Goal: Task Accomplishment & Management: Manage account settings

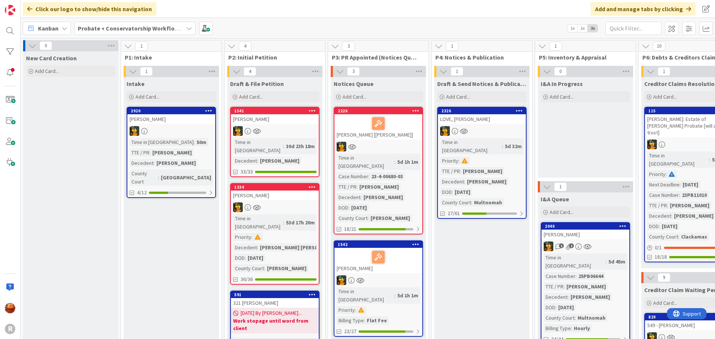
click at [103, 27] on b "Probate + Conservatorship Workflow (FL2)" at bounding box center [136, 28] width 116 height 7
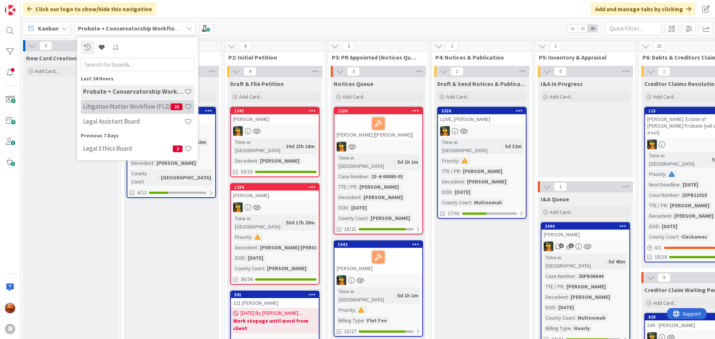
click at [117, 110] on h4 "Litigation Matter Workflow (FL2)" at bounding box center [127, 106] width 88 height 7
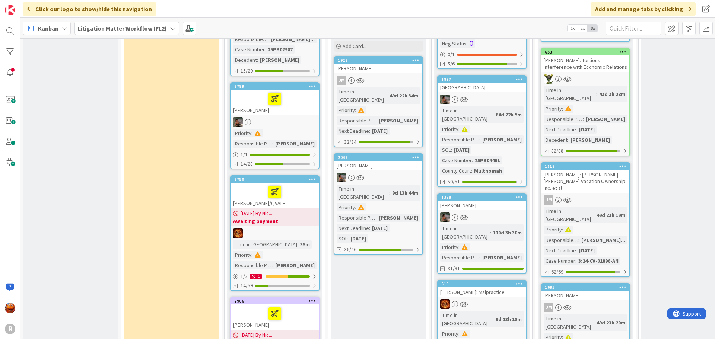
scroll to position [671, 0]
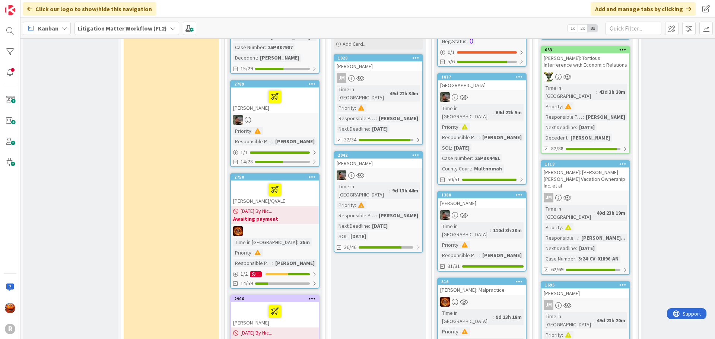
click at [297, 182] on div at bounding box center [274, 190] width 83 height 16
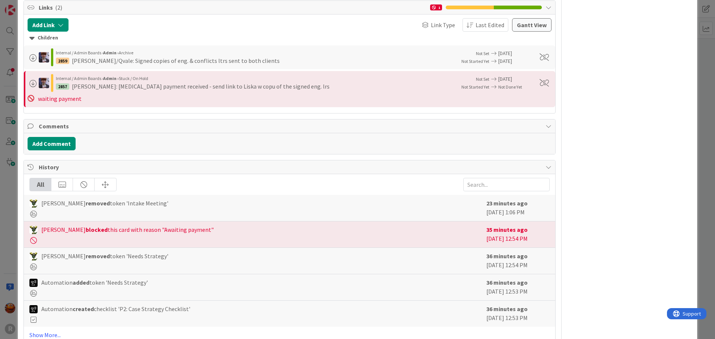
scroll to position [1530, 0]
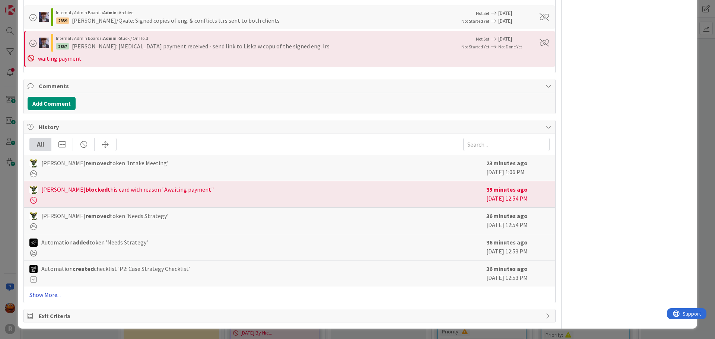
click at [37, 294] on link "Show More..." at bounding box center [289, 295] width 520 height 9
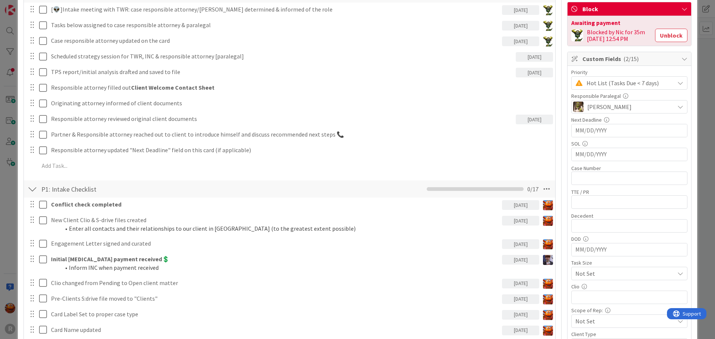
scroll to position [115, 0]
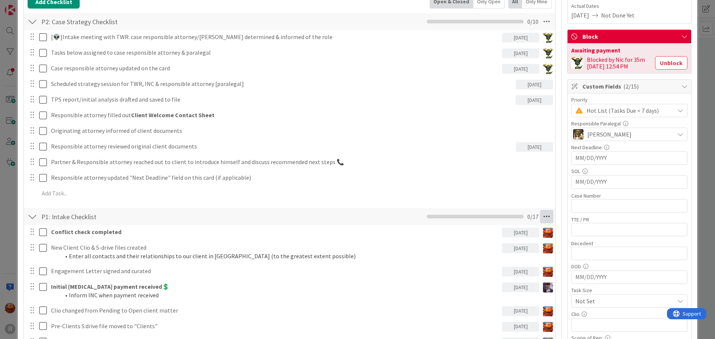
click at [540, 217] on icon at bounding box center [546, 216] width 13 height 13
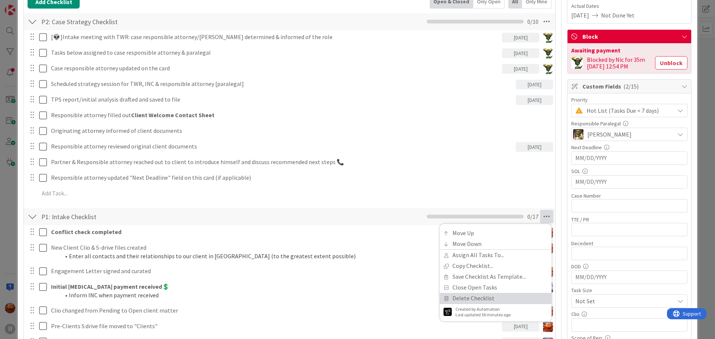
click at [469, 297] on link "Delete Checklist" at bounding box center [496, 298] width 112 height 11
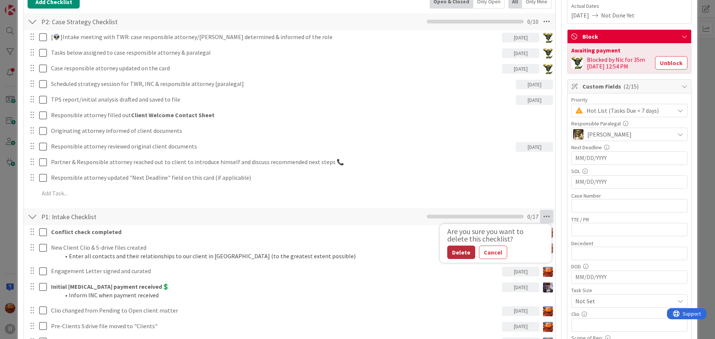
click at [453, 252] on button "Delete" at bounding box center [461, 252] width 28 height 13
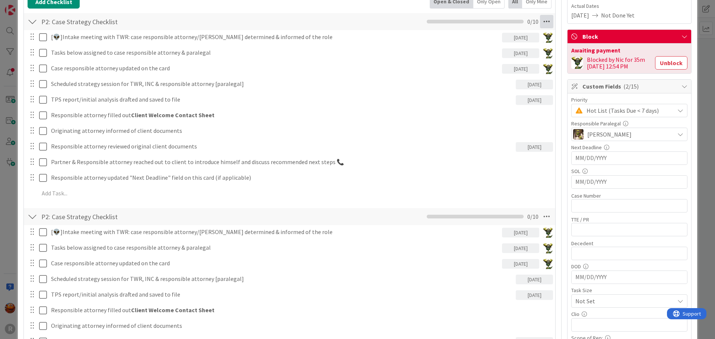
click at [540, 23] on icon at bounding box center [546, 21] width 13 height 13
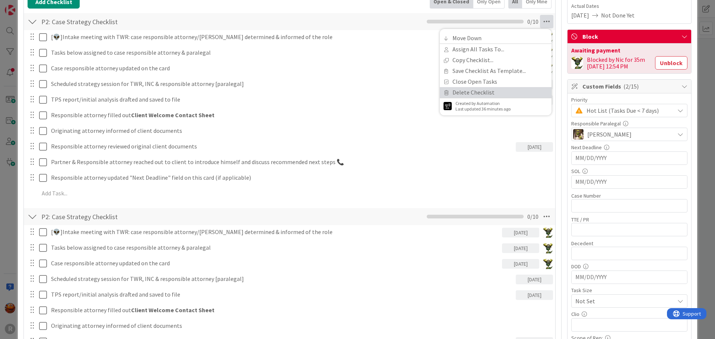
click at [463, 95] on link "Delete Checklist" at bounding box center [496, 92] width 112 height 11
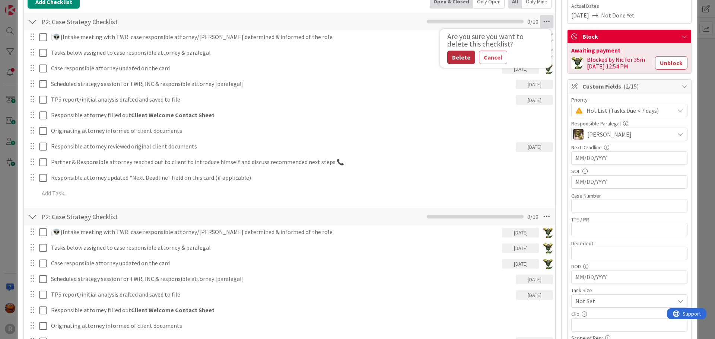
click at [455, 58] on button "Delete" at bounding box center [461, 57] width 28 height 13
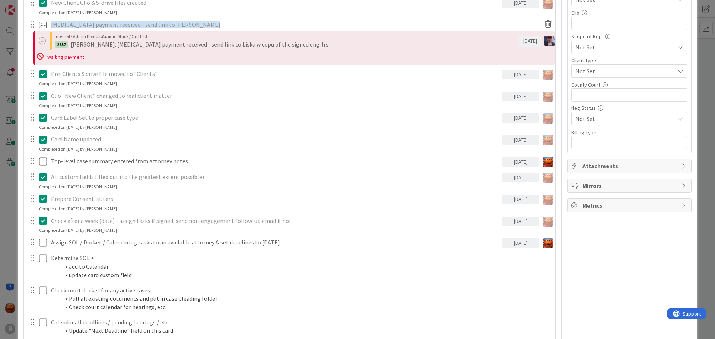
scroll to position [484, 0]
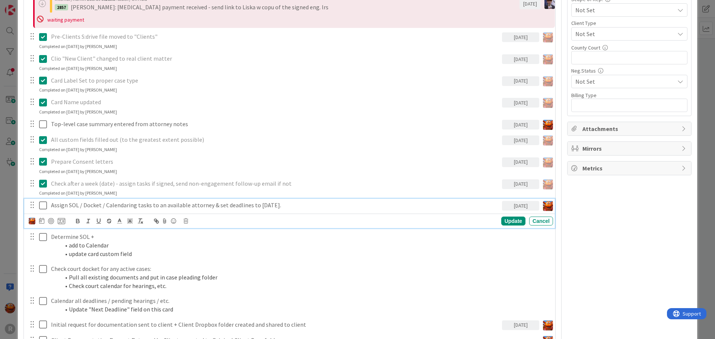
click at [78, 204] on p "Assign SOL / Docket / Calendaring tasks to an available attorney & set deadline…" at bounding box center [275, 205] width 448 height 9
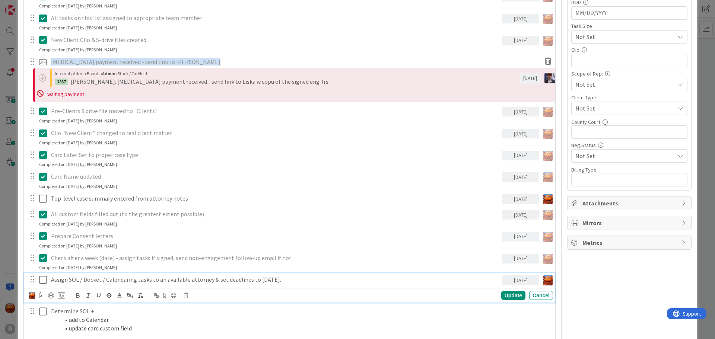
scroll to position [447, 0]
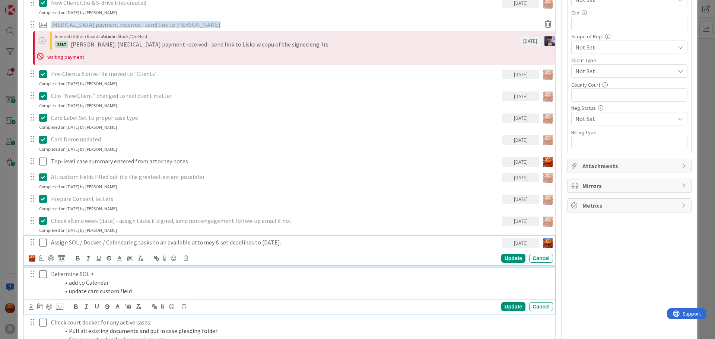
click at [110, 279] on li "add to Calendar" at bounding box center [305, 283] width 490 height 9
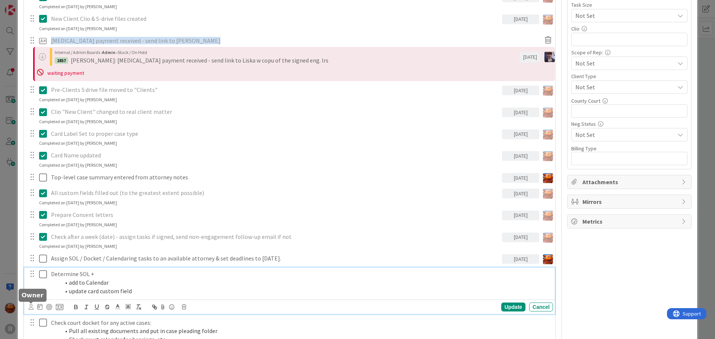
click at [32, 308] on icon at bounding box center [31, 307] width 5 height 6
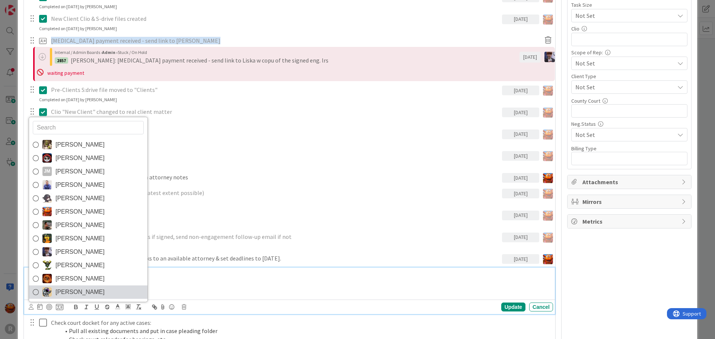
click at [54, 292] on link "[PERSON_NAME]" at bounding box center [88, 292] width 118 height 13
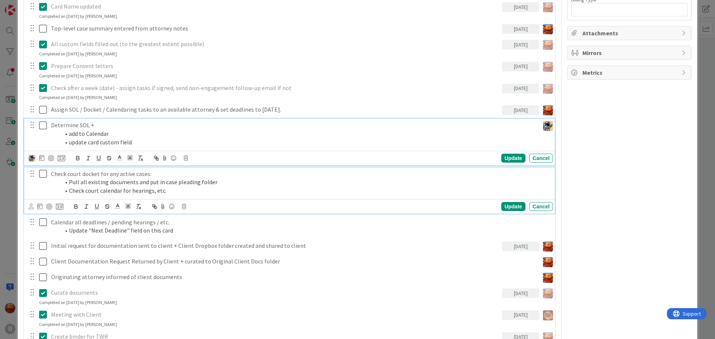
click at [77, 183] on li "Pull all existing documents and put in case pleading folder" at bounding box center [305, 182] width 490 height 9
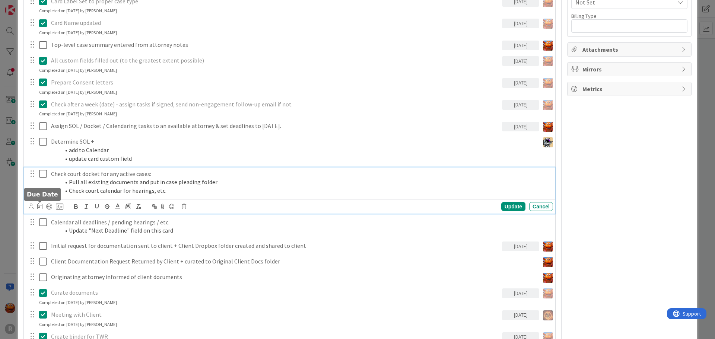
click at [31, 208] on icon at bounding box center [31, 207] width 5 height 6
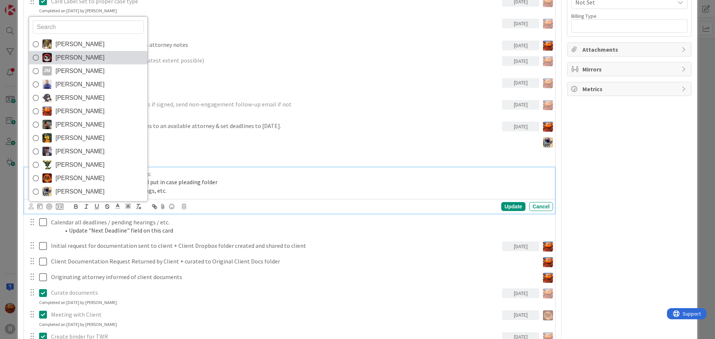
click at [89, 61] on span "[PERSON_NAME]" at bounding box center [80, 57] width 49 height 11
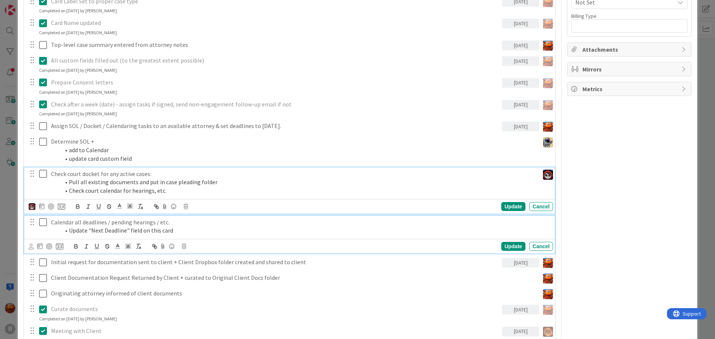
click at [96, 231] on li "Update "Next Deadline" field on this card" at bounding box center [305, 231] width 490 height 9
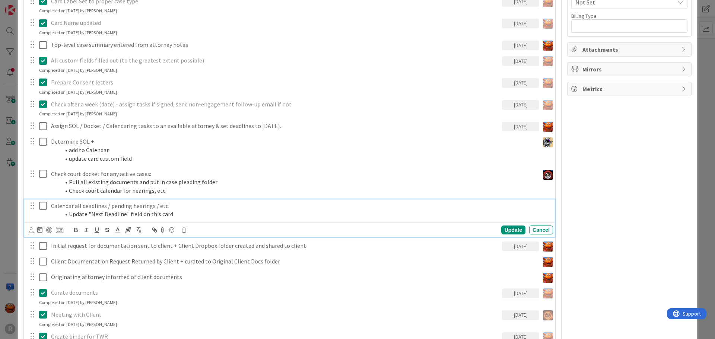
scroll to position [547, 0]
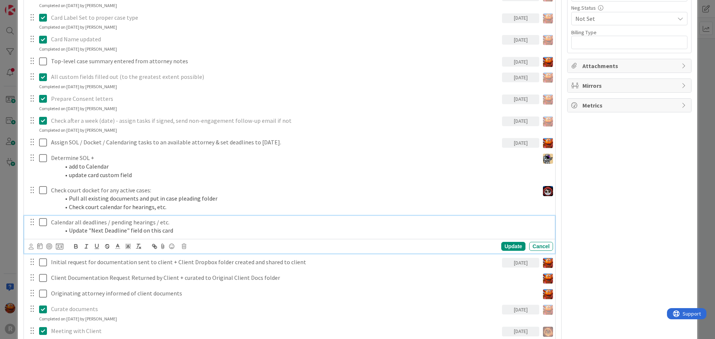
click at [31, 247] on icon at bounding box center [31, 247] width 5 height 6
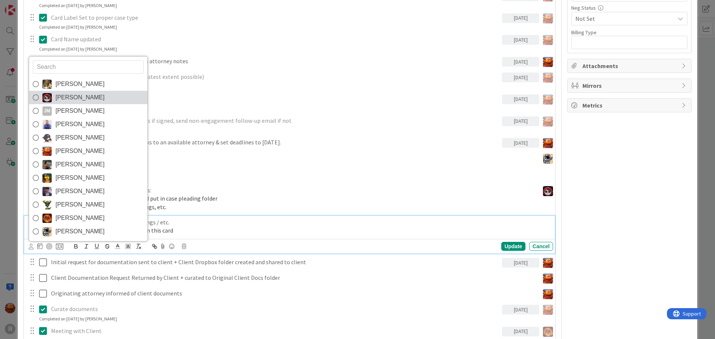
click at [80, 104] on link "[PERSON_NAME]" at bounding box center [88, 97] width 118 height 13
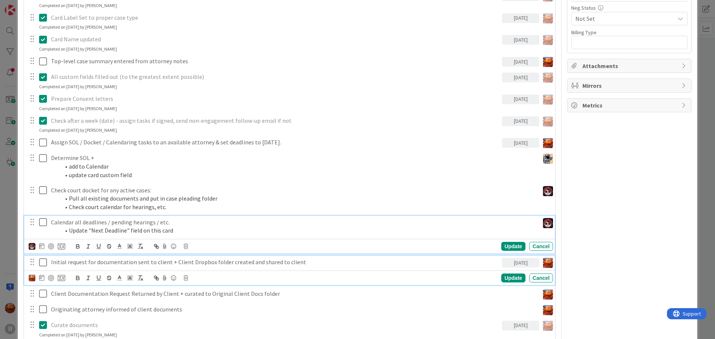
click at [86, 264] on p "Initial request for documentation sent to client + Client Dropbox folder create…" at bounding box center [275, 262] width 448 height 9
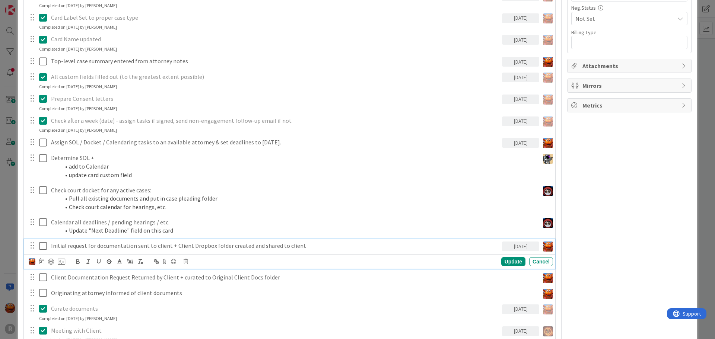
scroll to position [531, 0]
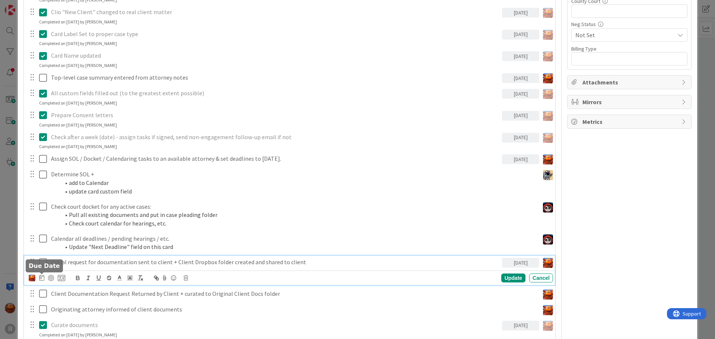
click at [41, 278] on icon at bounding box center [41, 278] width 5 height 6
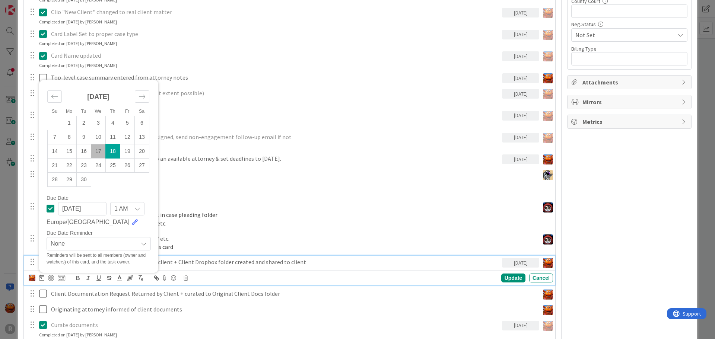
click at [115, 151] on td "18" at bounding box center [113, 151] width 15 height 14
type textarea "x"
click at [504, 275] on div "Update" at bounding box center [513, 278] width 24 height 9
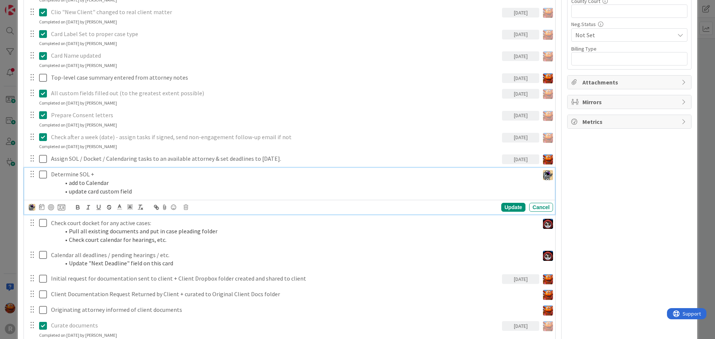
click at [87, 179] on li "add to Calendar" at bounding box center [298, 183] width 476 height 9
click at [42, 206] on icon at bounding box center [41, 207] width 5 height 6
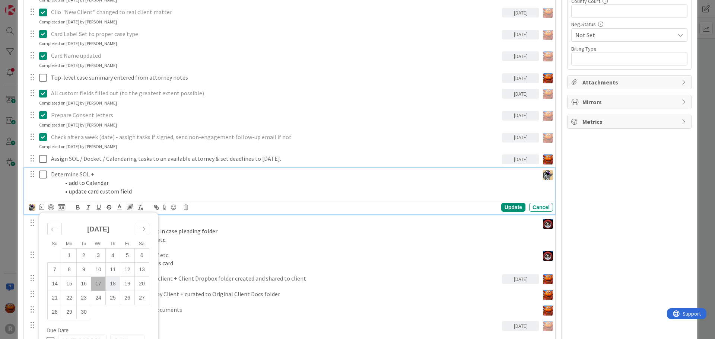
click at [118, 282] on td "18" at bounding box center [113, 284] width 15 height 14
type input "[DATE]"
type textarea "x"
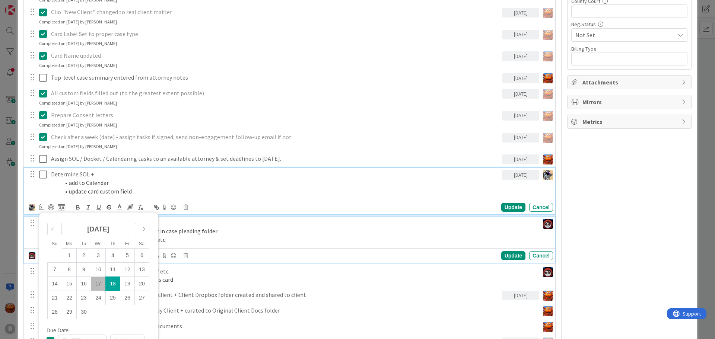
click at [186, 225] on p "Check court docket for any active cases:" at bounding box center [293, 223] width 485 height 9
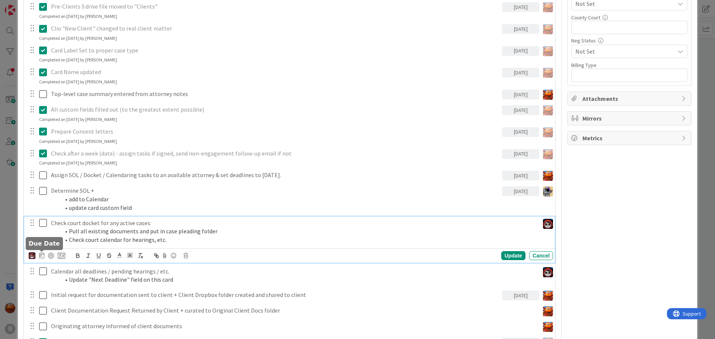
click at [42, 256] on icon at bounding box center [41, 256] width 5 height 6
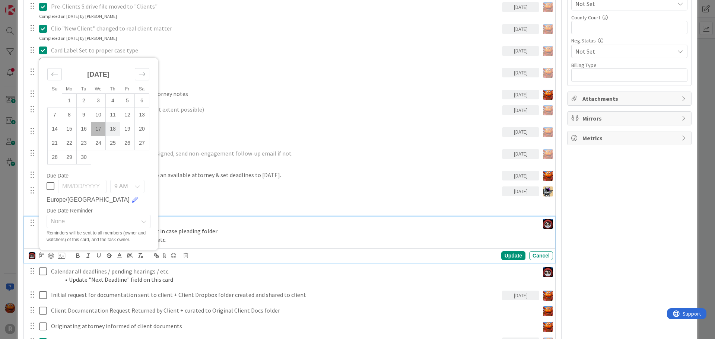
click at [109, 128] on td "18" at bounding box center [113, 129] width 15 height 14
type input "[DATE]"
type textarea "x"
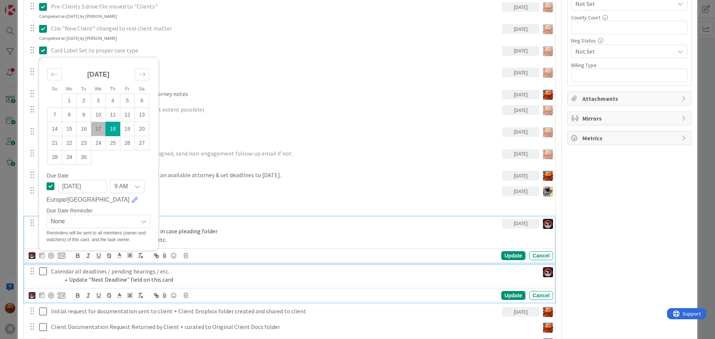
drag, startPoint x: 122, startPoint y: 279, endPoint x: 108, endPoint y: 278, distance: 13.8
click at [122, 278] on li "Update "Next Deadline" field on this card" at bounding box center [298, 280] width 476 height 9
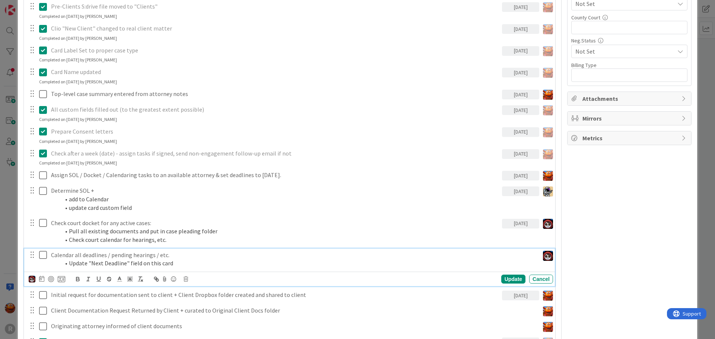
scroll to position [498, 0]
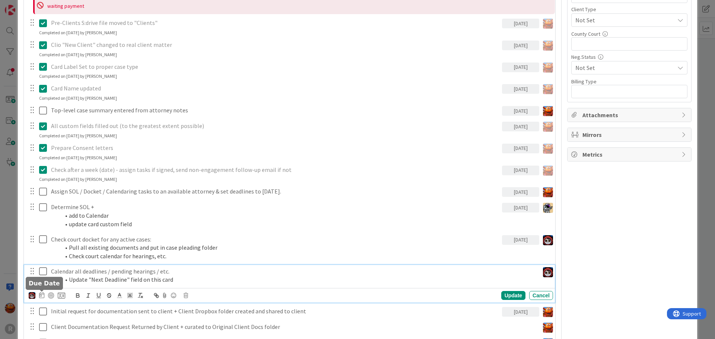
click at [43, 297] on icon at bounding box center [41, 295] width 5 height 6
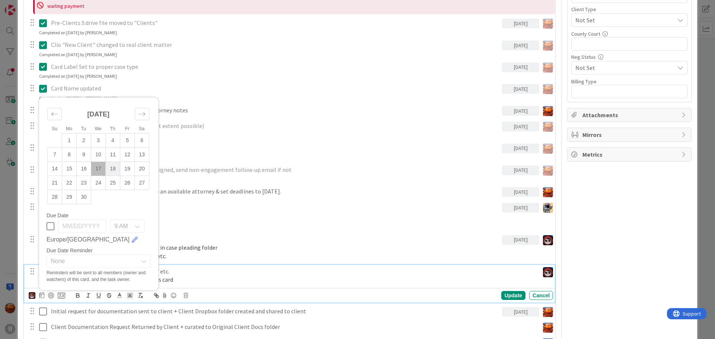
click at [113, 172] on td "18" at bounding box center [113, 169] width 15 height 14
type input "[DATE]"
click at [513, 297] on div "Update" at bounding box center [513, 295] width 24 height 9
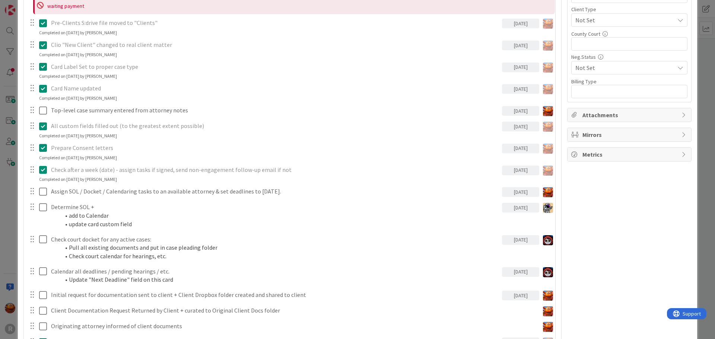
scroll to position [535, 0]
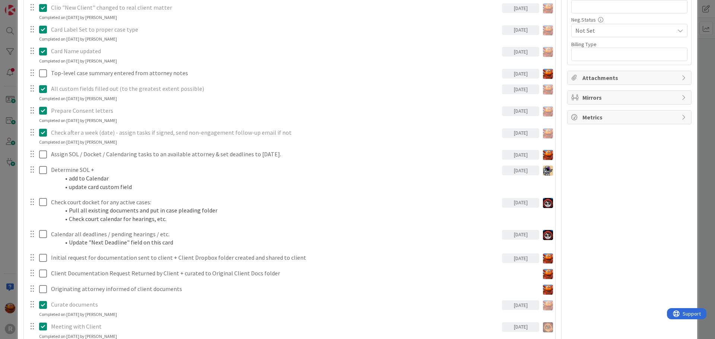
type textarea "x"
click at [6, 84] on div "ID 2750 Litigation Matter Workflow (FL2) Strategy In Progress Title 11 / 128 [P…" at bounding box center [357, 169] width 715 height 339
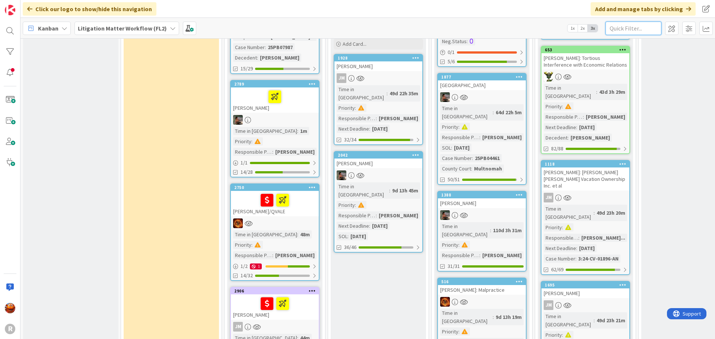
click at [637, 28] on input "text" at bounding box center [634, 28] width 56 height 13
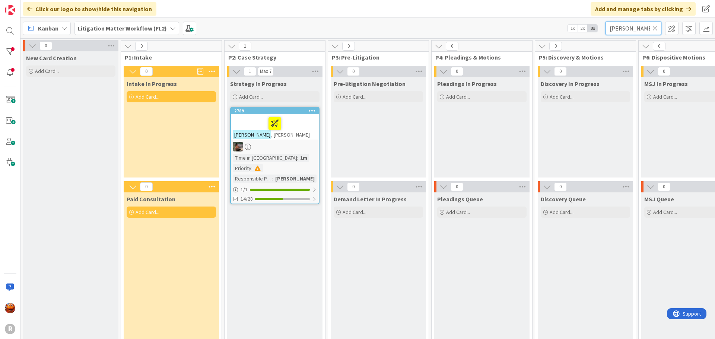
type input "[PERSON_NAME]"
click at [305, 145] on div at bounding box center [275, 147] width 88 height 10
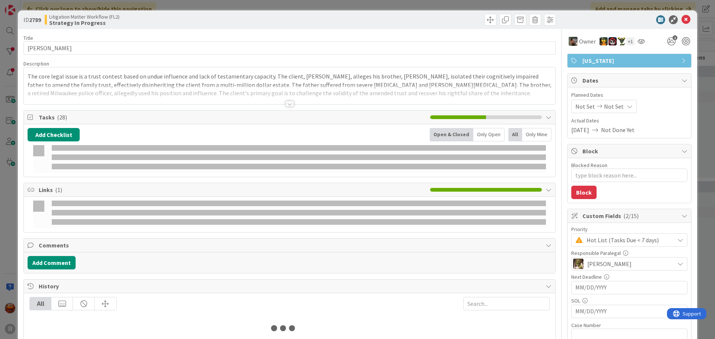
type textarea "x"
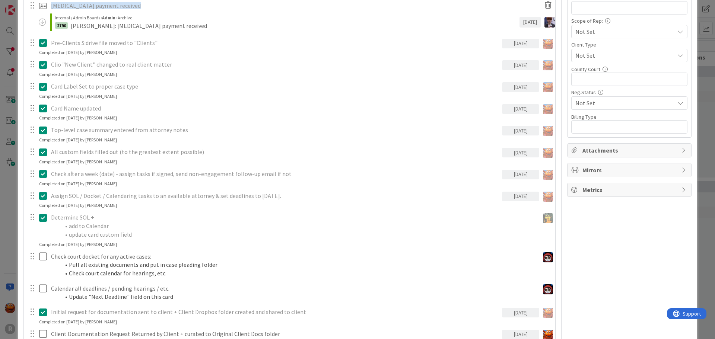
scroll to position [484, 0]
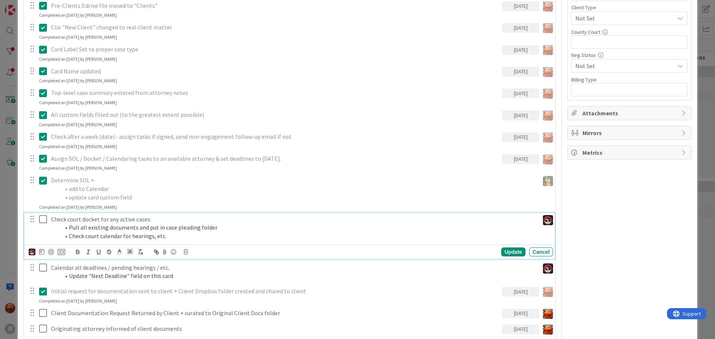
click at [94, 228] on li "Pull all existing documents and put in case pleading folder" at bounding box center [298, 228] width 476 height 9
click at [41, 252] on icon at bounding box center [41, 252] width 5 height 6
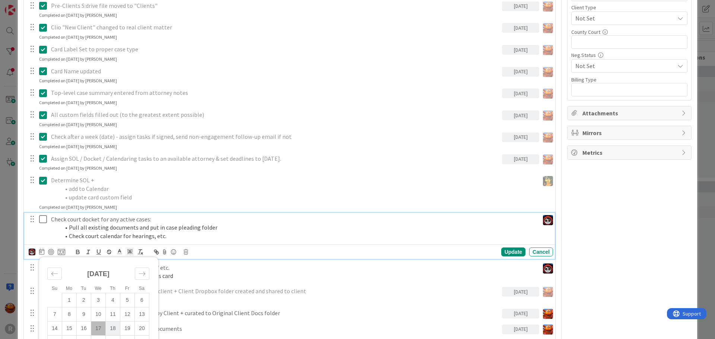
click at [106, 329] on td "18" at bounding box center [113, 329] width 15 height 14
type input "[DATE]"
type textarea "x"
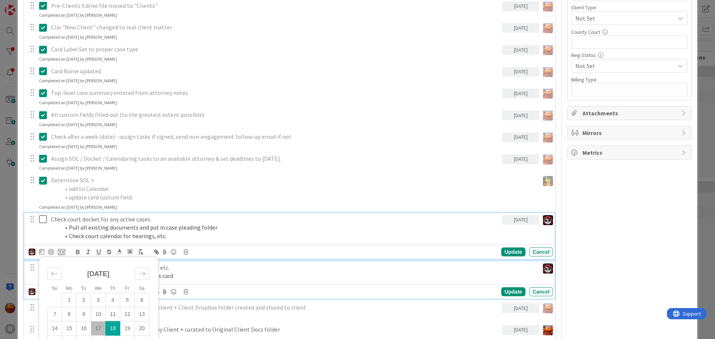
click at [189, 268] on p "Calendar all deadlines / pending hearings / etc." at bounding box center [293, 268] width 485 height 9
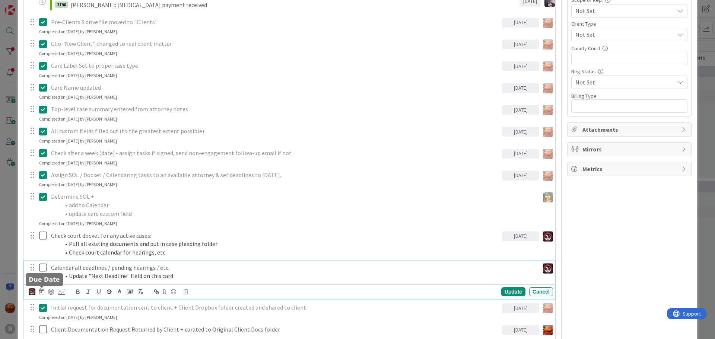
click at [41, 294] on icon at bounding box center [41, 292] width 5 height 6
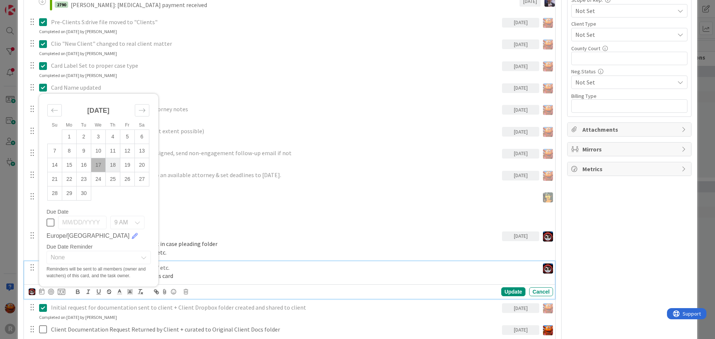
click at [111, 164] on td "18" at bounding box center [113, 165] width 15 height 14
type input "[DATE]"
click at [199, 222] on div "Determine SOL + add to Calendar update card custom field Update Cancel Complete…" at bounding box center [289, 208] width 531 height 37
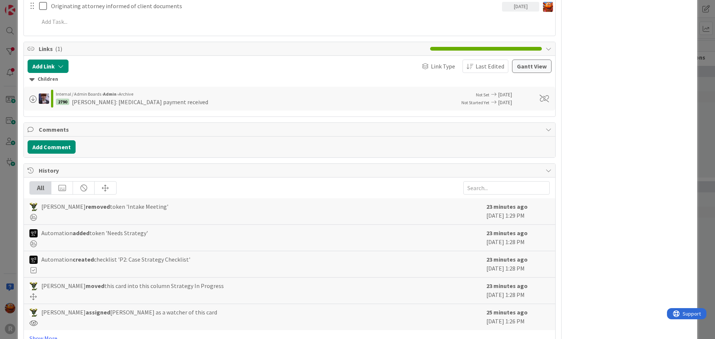
scroll to position [803, 0]
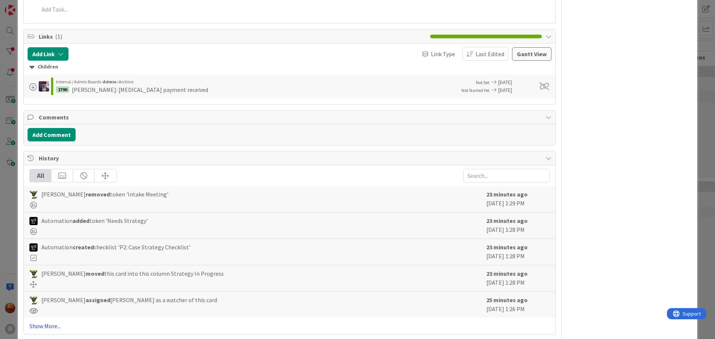
click at [50, 326] on link "Show More..." at bounding box center [289, 326] width 520 height 9
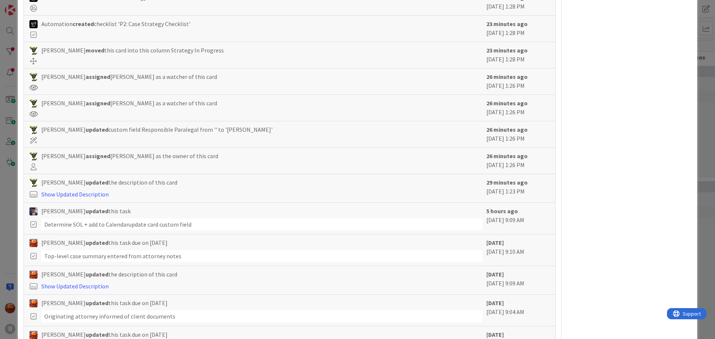
scroll to position [356, 0]
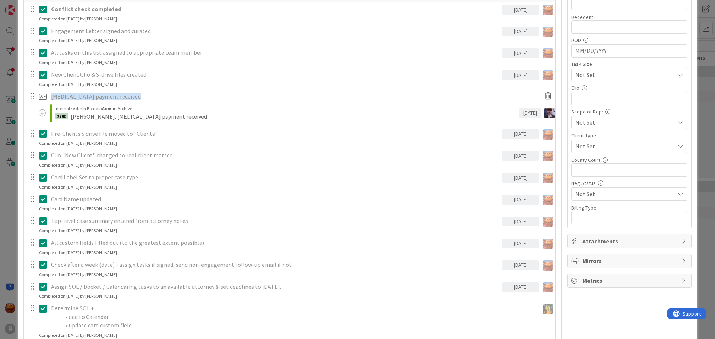
type textarea "x"
drag, startPoint x: 10, startPoint y: 34, endPoint x: 15, endPoint y: 34, distance: 5.2
click at [10, 34] on div "ID 2789 Litigation Matter Workflow (FL2) Strategy In Progress Title 11 / 128 [P…" at bounding box center [357, 169] width 715 height 339
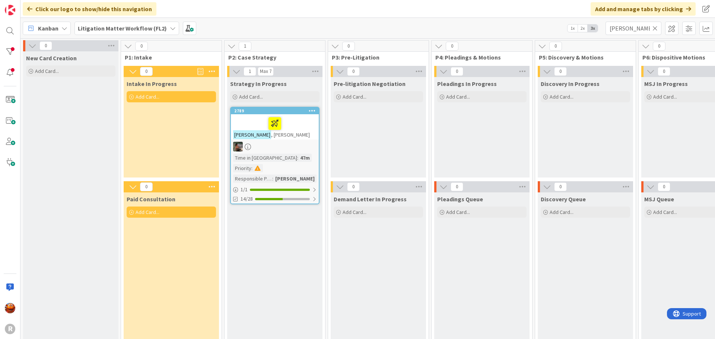
click at [106, 31] on b "Litigation Matter Workflow (FL2)" at bounding box center [122, 28] width 89 height 7
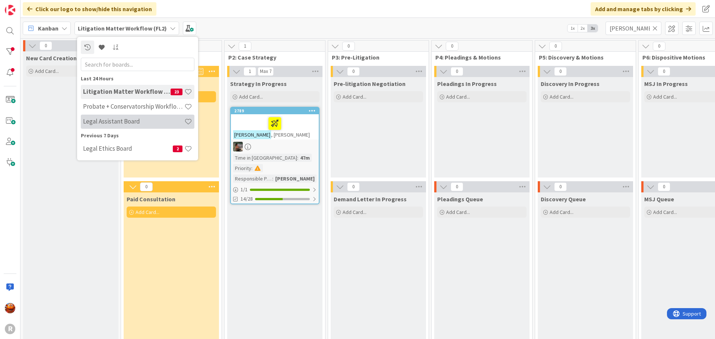
click at [107, 120] on h4 "Legal Assistant Board" at bounding box center [133, 121] width 101 height 7
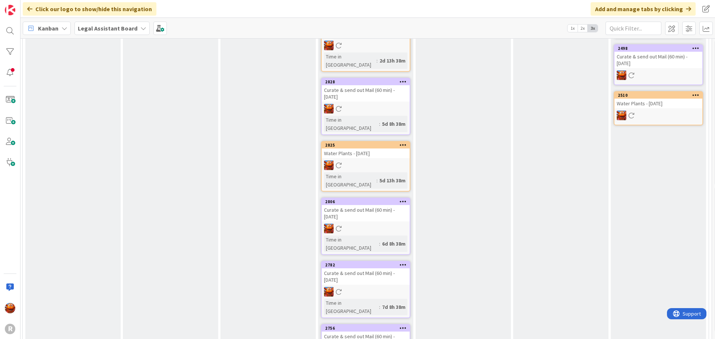
scroll to position [639, 4]
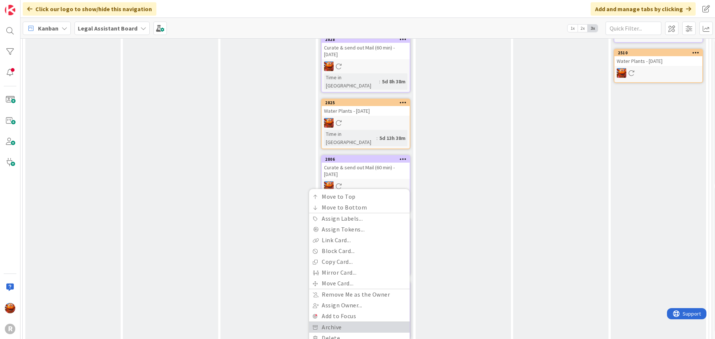
click at [342, 322] on link "Archive" at bounding box center [359, 327] width 101 height 11
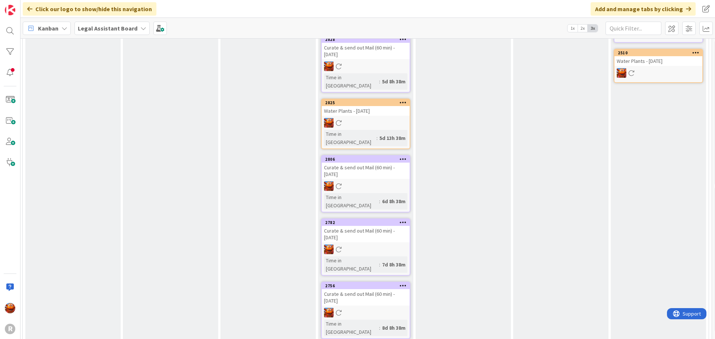
scroll to position [632, 4]
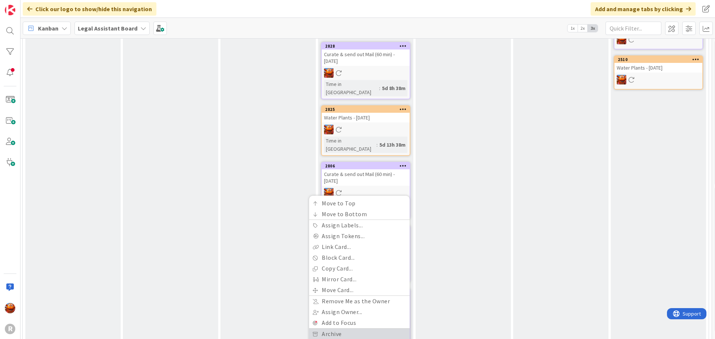
click at [336, 329] on link "Archive" at bounding box center [359, 334] width 101 height 11
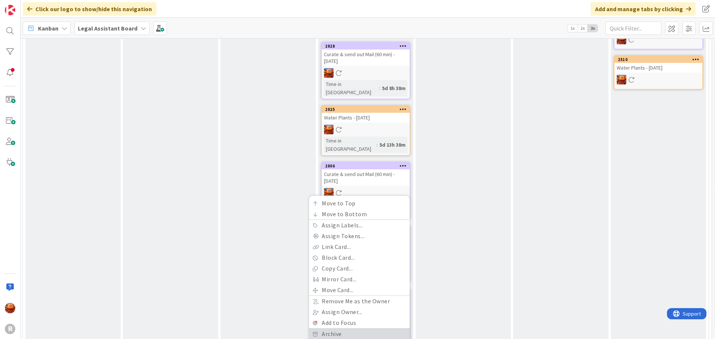
click at [338, 329] on link "Archive" at bounding box center [359, 334] width 101 height 11
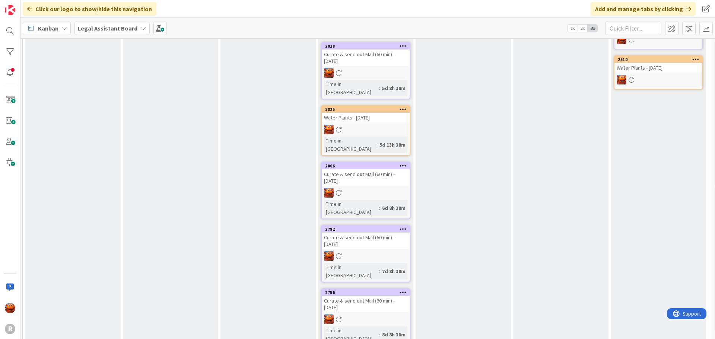
click at [402, 255] on div "[DATE] Add Card... 2913 Curate & send out Mail (60 min) - [DATE] Time in Column…" at bounding box center [365, 96] width 95 height 661
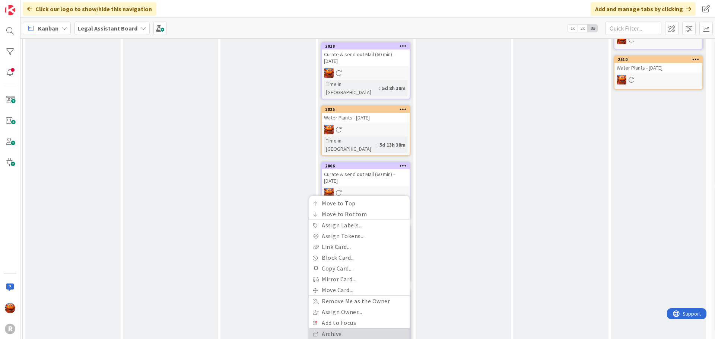
drag, startPoint x: 341, startPoint y: 243, endPoint x: 363, endPoint y: 246, distance: 22.3
click at [341, 329] on link "Archive" at bounding box center [359, 334] width 101 height 11
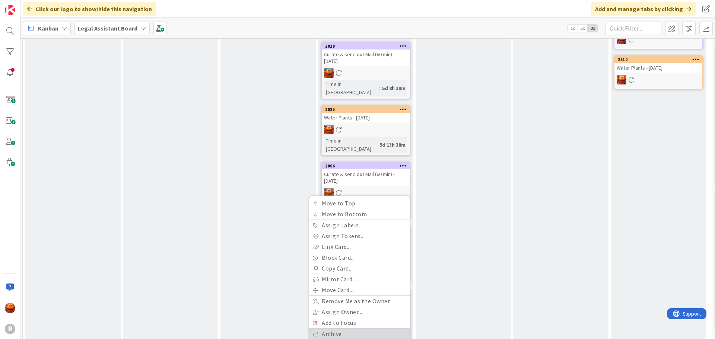
click at [351, 329] on link "Archive" at bounding box center [359, 334] width 101 height 11
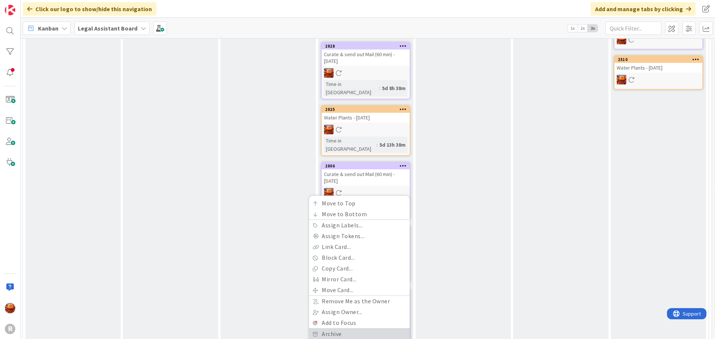
click at [338, 329] on link "Archive" at bounding box center [359, 334] width 101 height 11
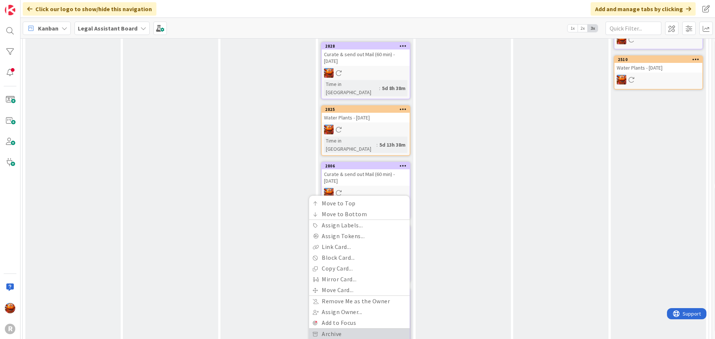
click at [333, 329] on link "Archive" at bounding box center [359, 334] width 101 height 11
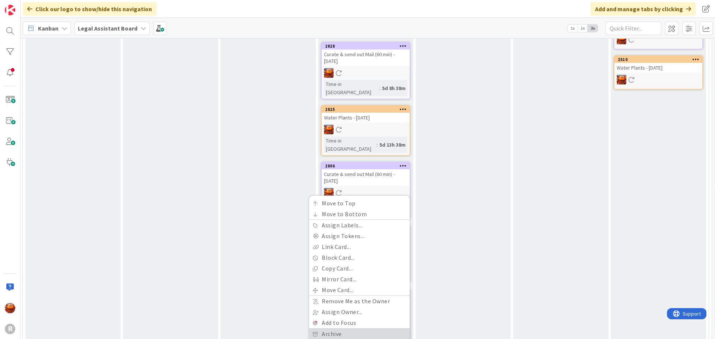
click at [335, 329] on link "Archive" at bounding box center [359, 334] width 101 height 11
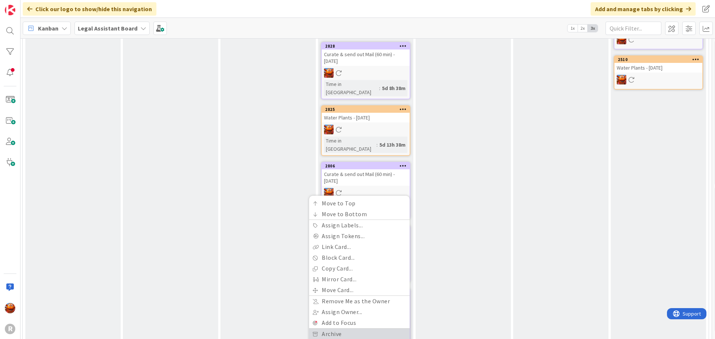
click at [345, 329] on link "Archive" at bounding box center [359, 334] width 101 height 11
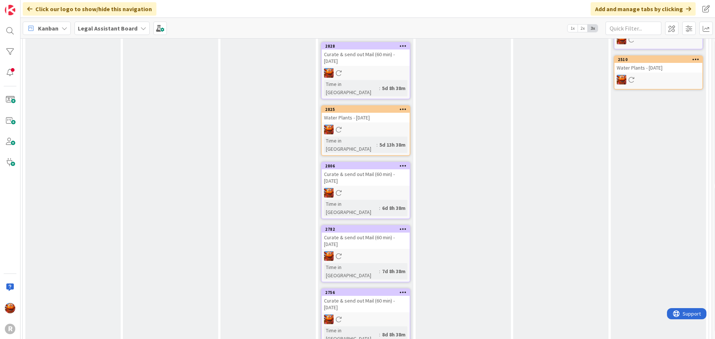
click at [405, 290] on icon at bounding box center [403, 292] width 7 height 5
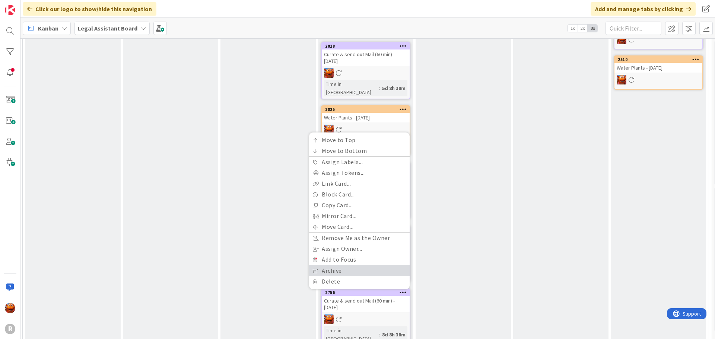
click at [353, 266] on link "Archive" at bounding box center [359, 271] width 101 height 11
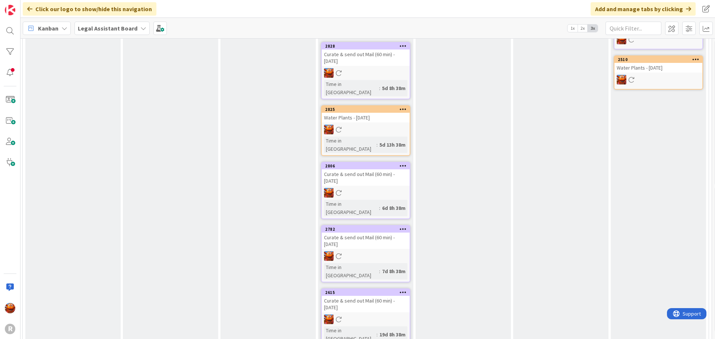
click at [401, 290] on icon at bounding box center [403, 292] width 7 height 5
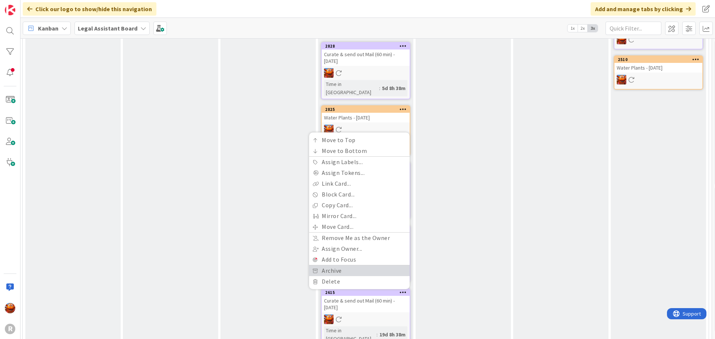
click at [353, 266] on link "Archive" at bounding box center [359, 271] width 101 height 11
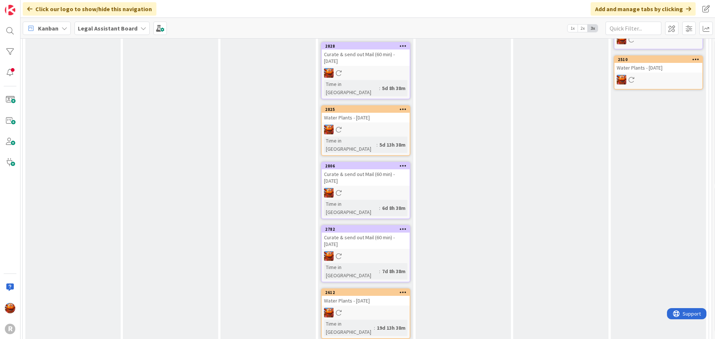
click at [402, 290] on icon at bounding box center [403, 292] width 7 height 5
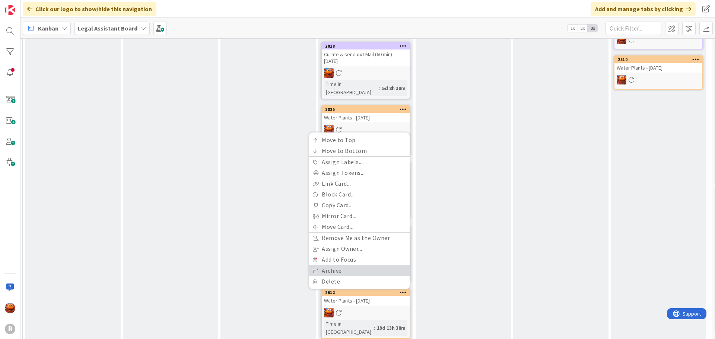
drag, startPoint x: 356, startPoint y: 186, endPoint x: 360, endPoint y: 188, distance: 4.5
click at [356, 266] on link "Archive" at bounding box center [359, 271] width 101 height 11
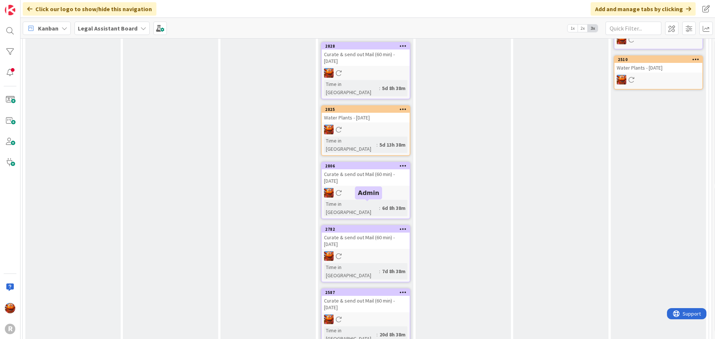
click at [399, 290] on div at bounding box center [402, 292] width 13 height 5
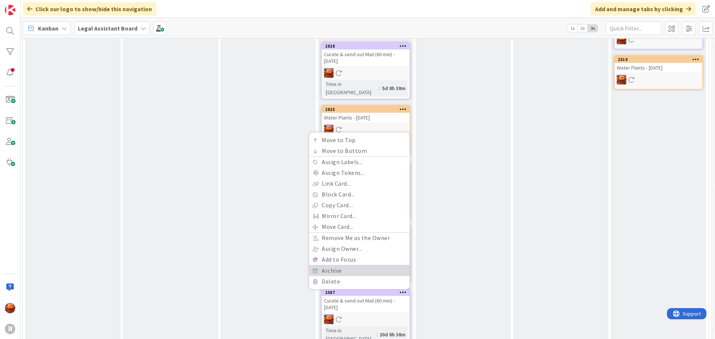
click at [355, 266] on link "Archive" at bounding box center [359, 271] width 101 height 11
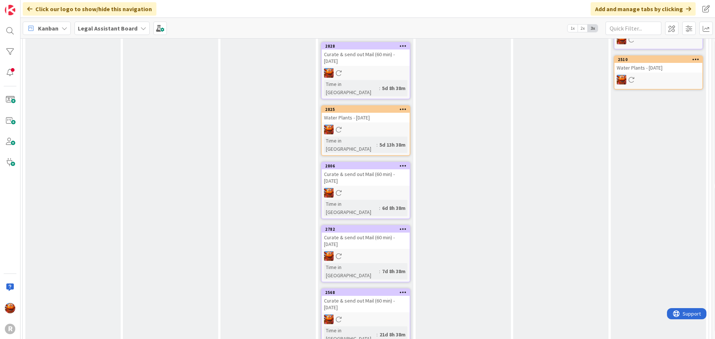
click at [403, 290] on icon at bounding box center [403, 292] width 7 height 5
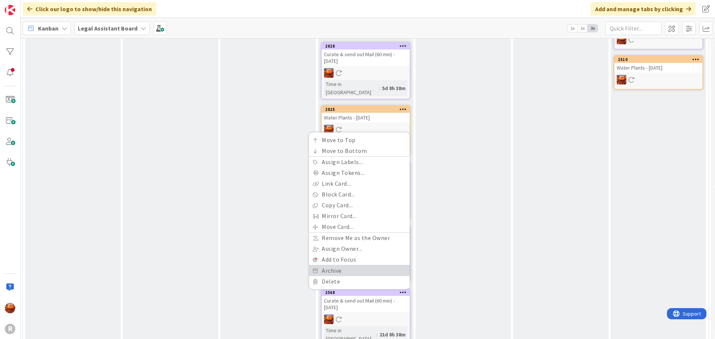
click at [342, 266] on link "Archive" at bounding box center [359, 271] width 101 height 11
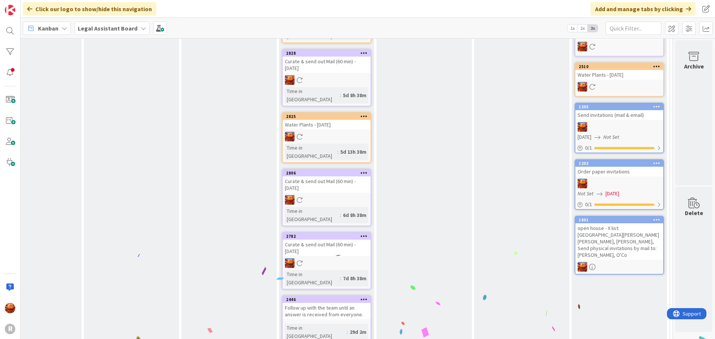
scroll to position [645, 48]
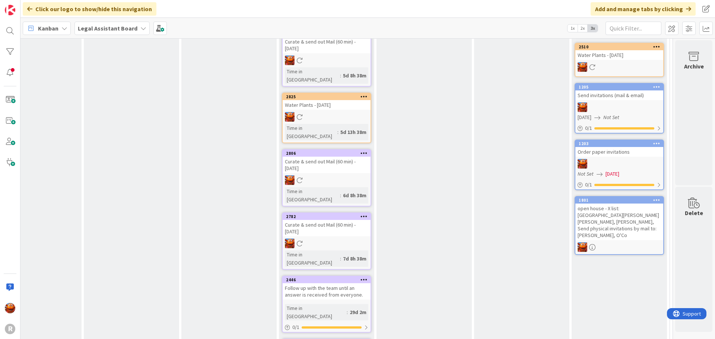
click at [361, 339] on icon at bounding box center [364, 342] width 7 height 5
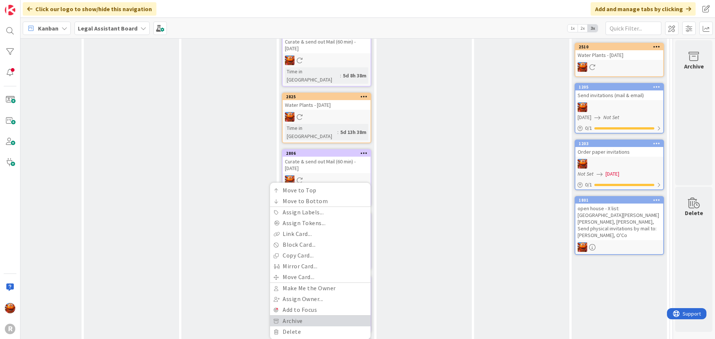
click at [302, 316] on link "Archive" at bounding box center [320, 321] width 101 height 11
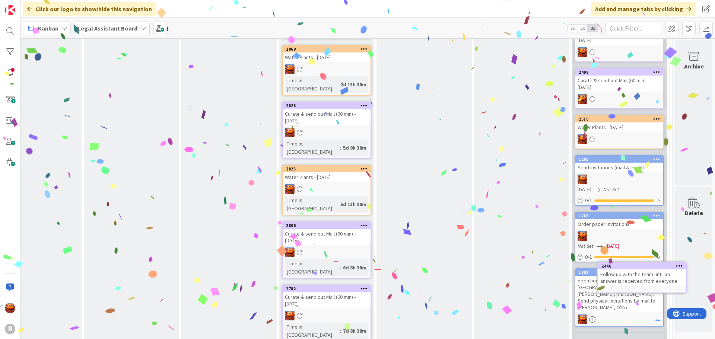
scroll to position [572, 48]
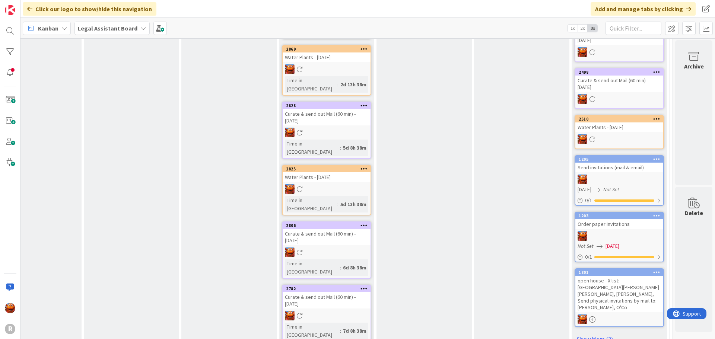
click at [361, 286] on icon at bounding box center [364, 288] width 7 height 5
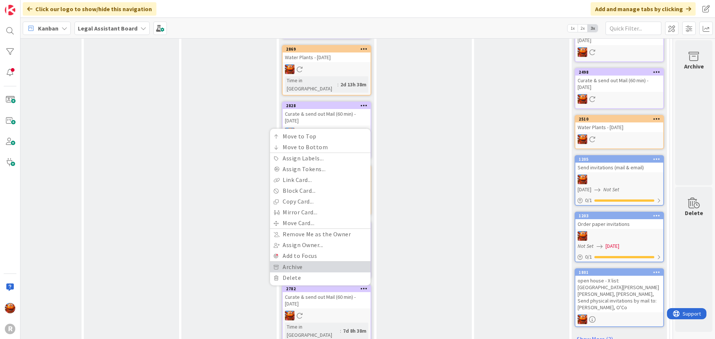
click at [297, 262] on link "Archive" at bounding box center [320, 267] width 101 height 11
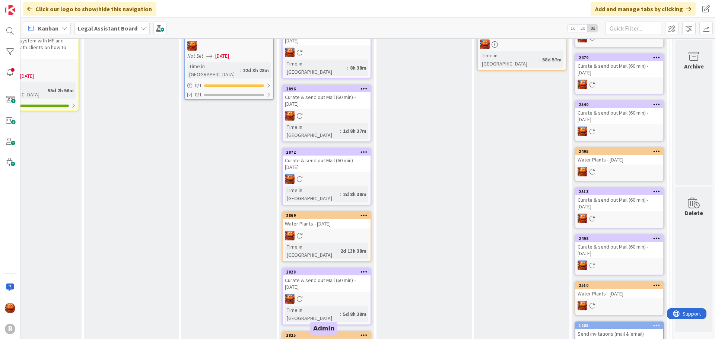
scroll to position [386, 48]
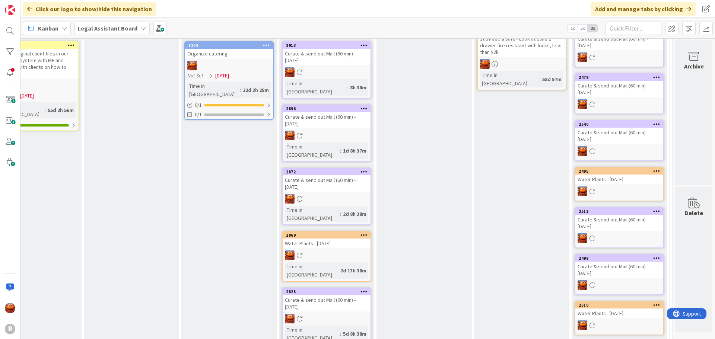
click at [361, 169] on icon at bounding box center [364, 171] width 7 height 5
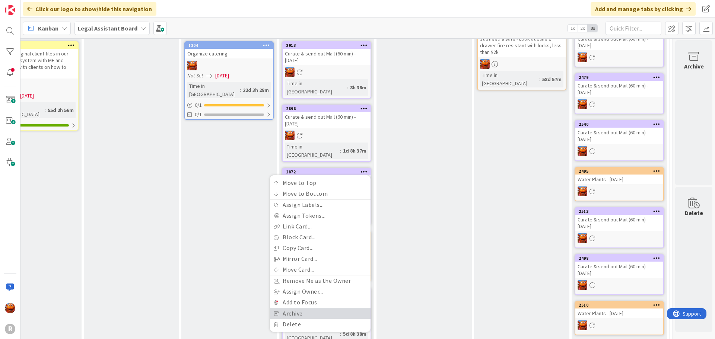
click at [293, 308] on link "Archive" at bounding box center [320, 313] width 101 height 11
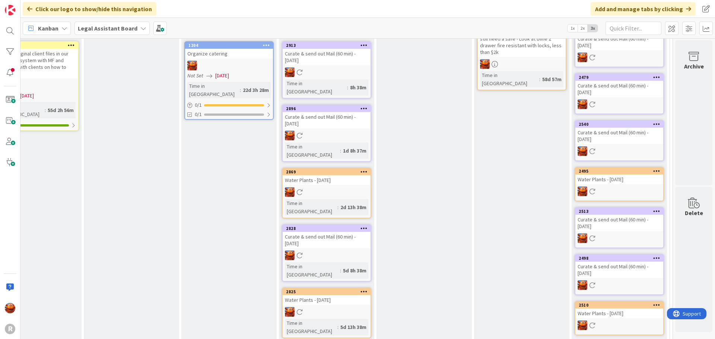
click at [361, 226] on icon at bounding box center [364, 228] width 7 height 5
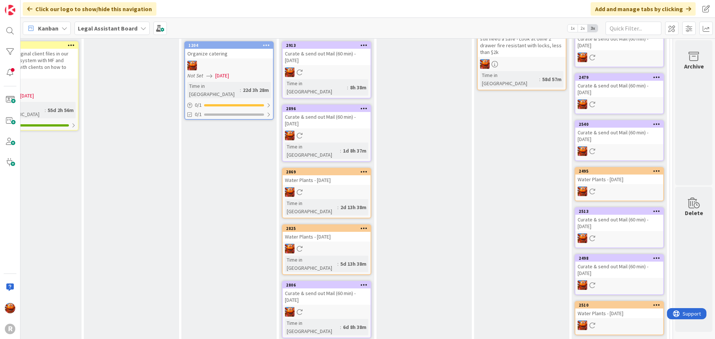
click at [359, 225] on div "[DATE] Add Card... 2913 Curate & send out Mail (60 min) - [DATE] Time in [GEOGR…" at bounding box center [326, 275] width 95 height 526
click at [361, 282] on icon at bounding box center [364, 284] width 7 height 5
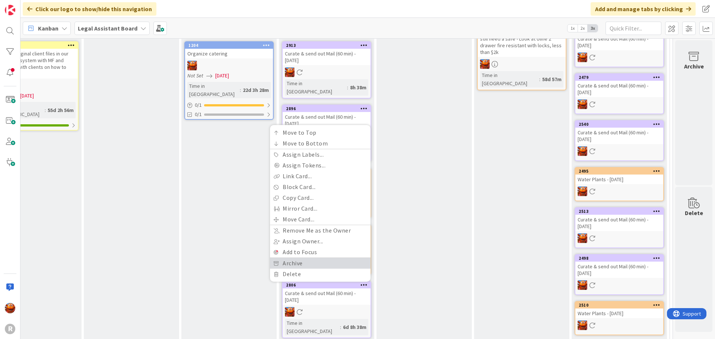
click at [326, 258] on link "Archive" at bounding box center [320, 263] width 101 height 11
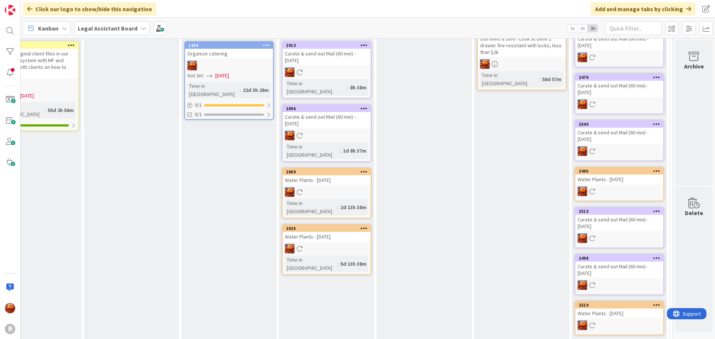
click at [357, 226] on div at bounding box center [363, 228] width 13 height 5
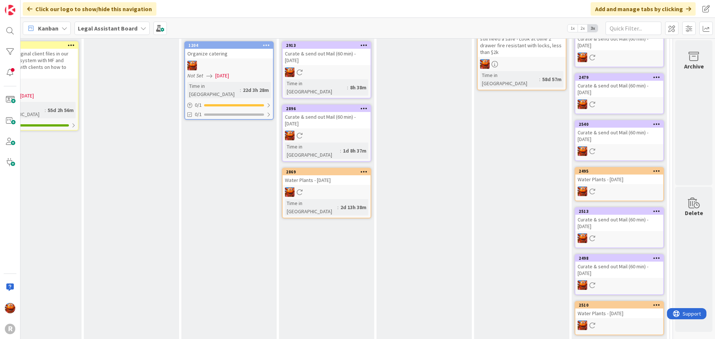
click at [361, 169] on icon at bounding box center [364, 171] width 7 height 5
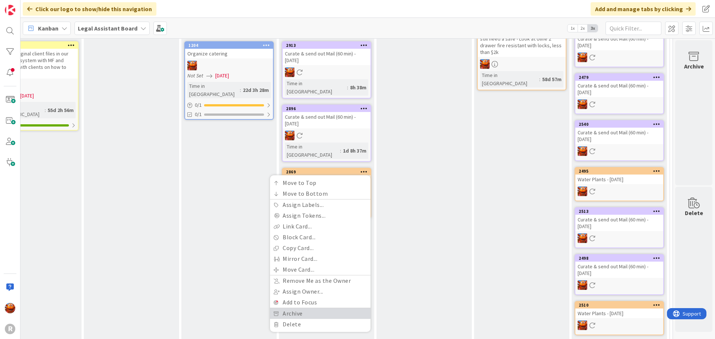
click at [294, 308] on link "Archive" at bounding box center [320, 313] width 101 height 11
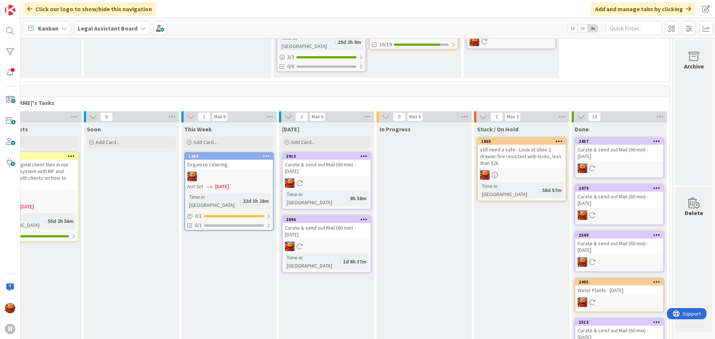
scroll to position [274, 48]
click at [361, 218] on icon at bounding box center [364, 220] width 7 height 5
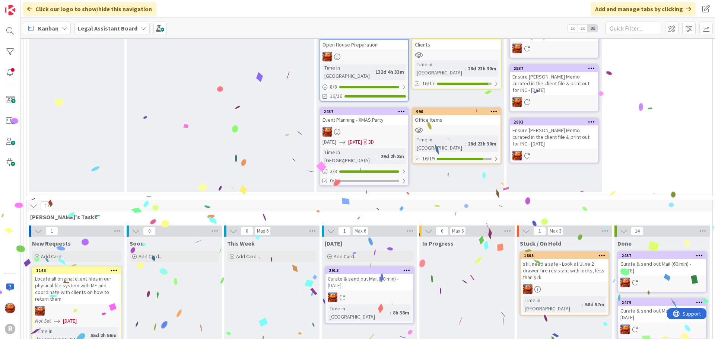
scroll to position [0, 0]
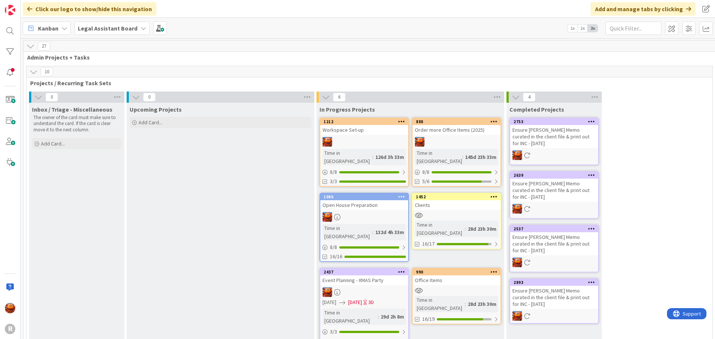
click at [590, 120] on icon at bounding box center [591, 121] width 7 height 5
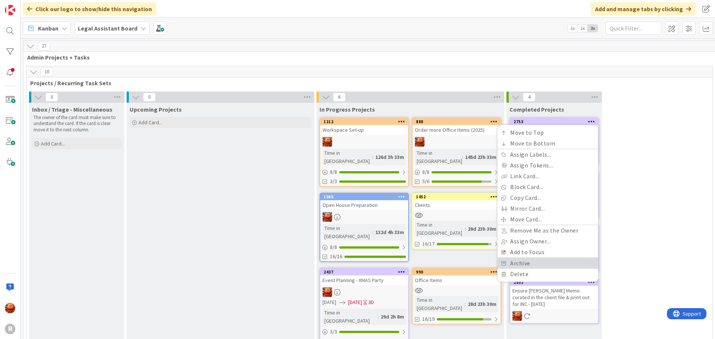
click at [525, 264] on link "Archive" at bounding box center [548, 263] width 101 height 11
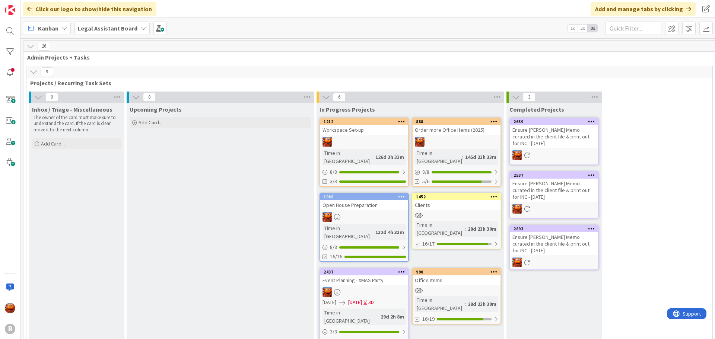
click at [588, 121] on div at bounding box center [591, 121] width 13 height 5
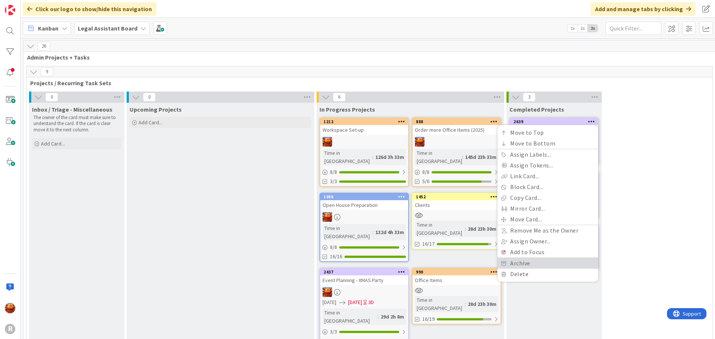
click at [529, 259] on link "Archive" at bounding box center [548, 263] width 101 height 11
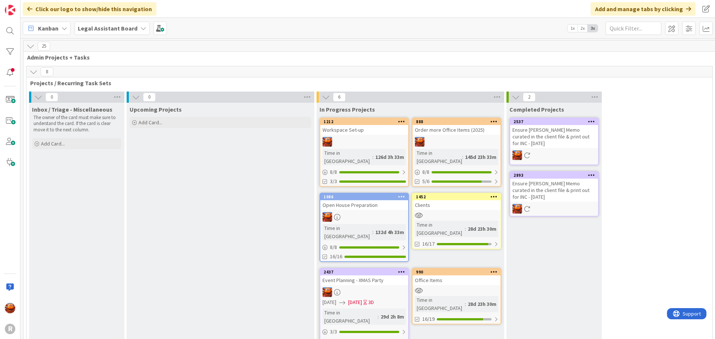
click at [592, 120] on icon at bounding box center [591, 121] width 7 height 5
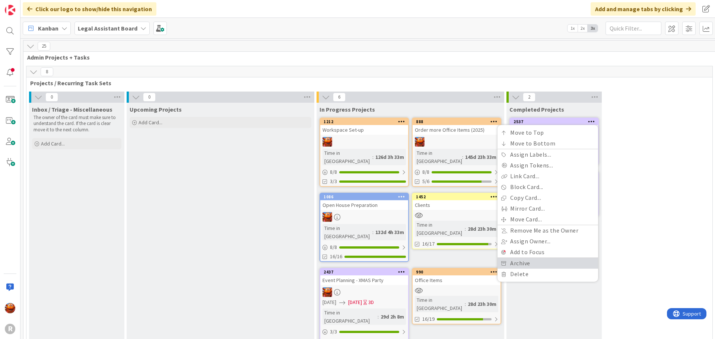
click at [523, 263] on link "Archive" at bounding box center [548, 263] width 101 height 11
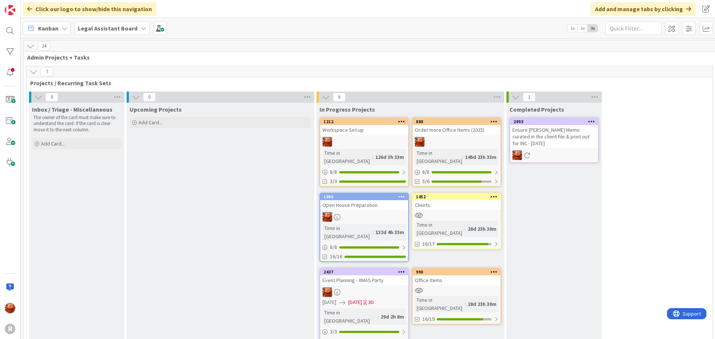
click at [589, 119] on icon at bounding box center [591, 121] width 7 height 5
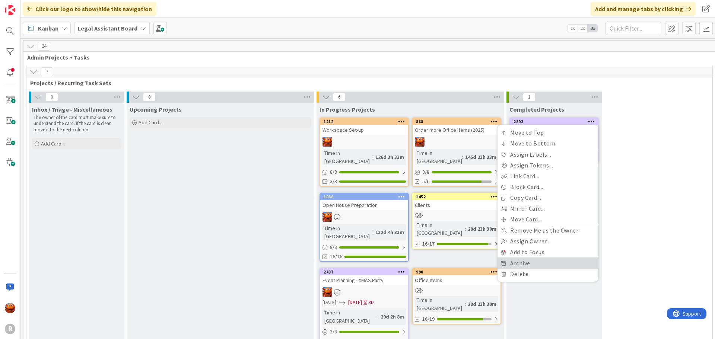
click at [535, 262] on link "Archive" at bounding box center [548, 263] width 101 height 11
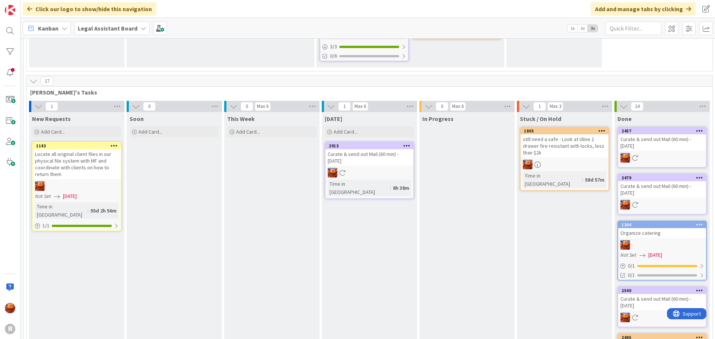
scroll to position [298, 0]
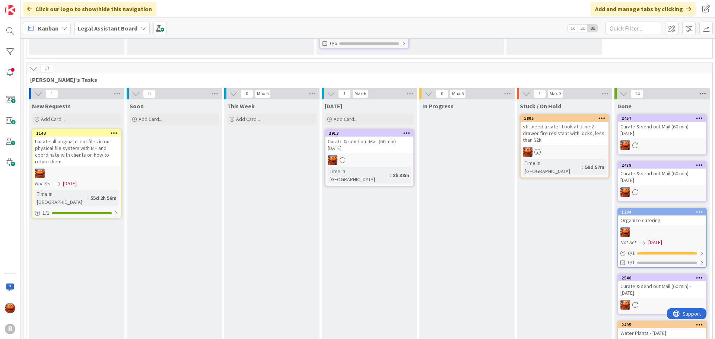
click at [701, 88] on icon at bounding box center [703, 93] width 10 height 11
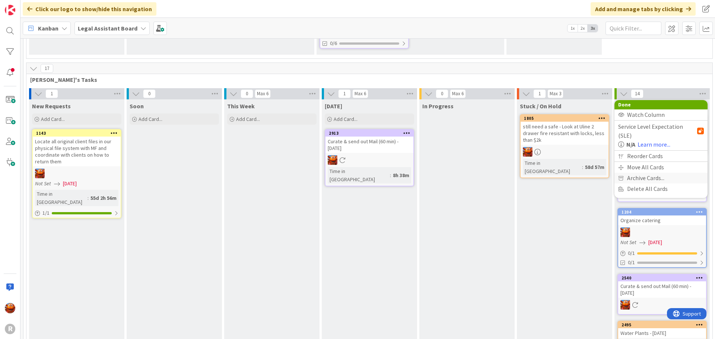
click at [660, 173] on span "Archive Cards..." at bounding box center [645, 178] width 37 height 11
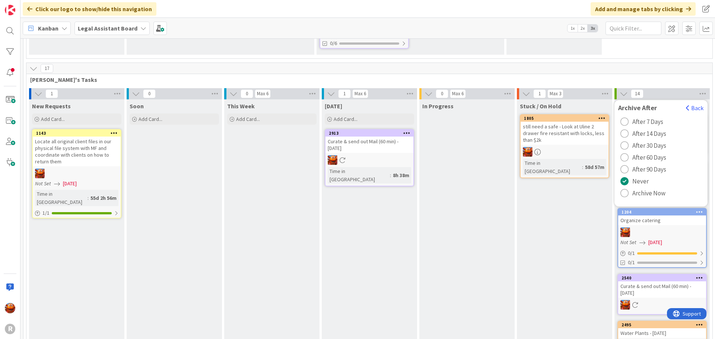
click at [642, 188] on span "Archive Now" at bounding box center [649, 193] width 33 height 11
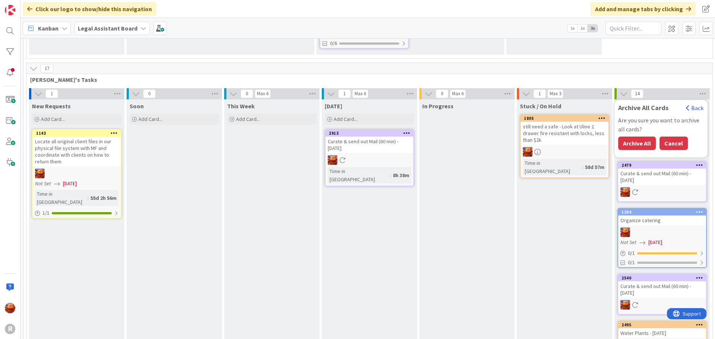
click at [675, 137] on button "Cancel" at bounding box center [674, 143] width 28 height 13
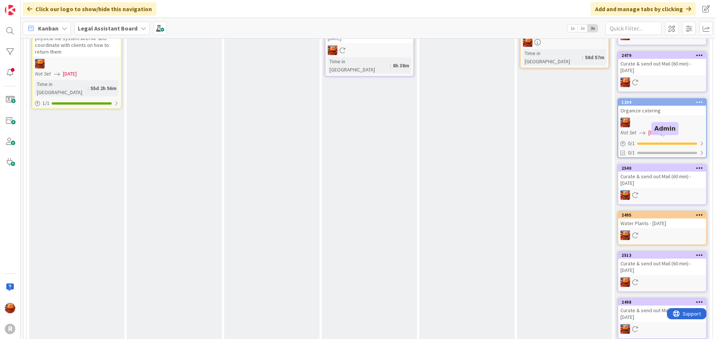
scroll to position [578, 0]
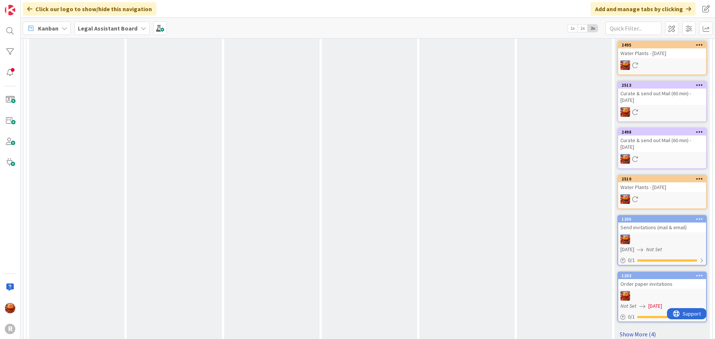
click at [647, 329] on link "Show More (4)" at bounding box center [662, 335] width 89 height 12
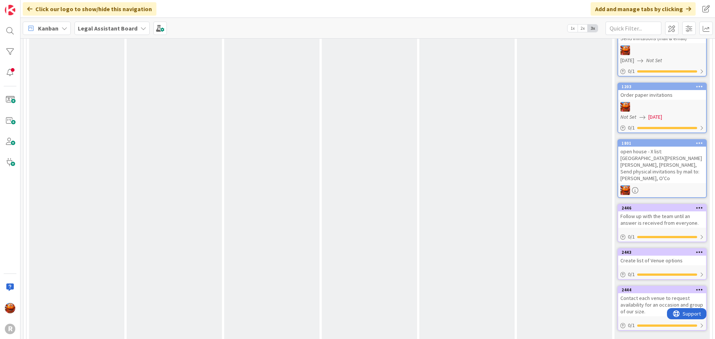
scroll to position [769, 0]
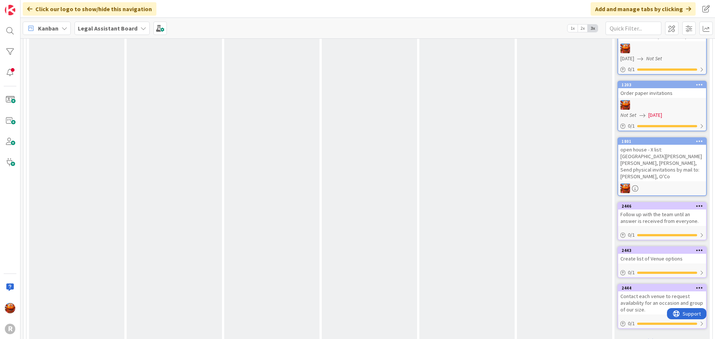
click at [672, 210] on div "Follow up with the team until an answer is received from everyone." at bounding box center [662, 218] width 88 height 16
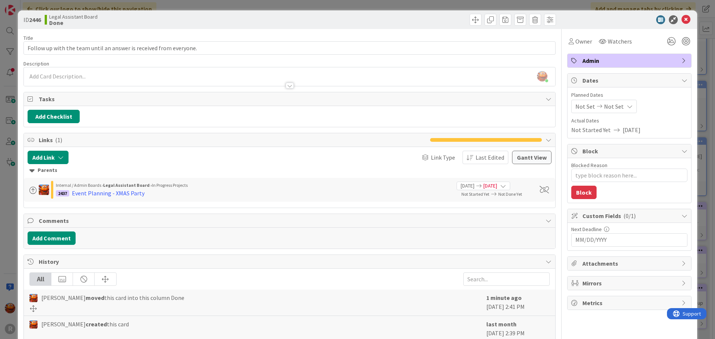
click at [10, 11] on div "ID 2446 Legal Assistant Board Done Title 66 / 128 Follow up with the team until…" at bounding box center [357, 169] width 715 height 339
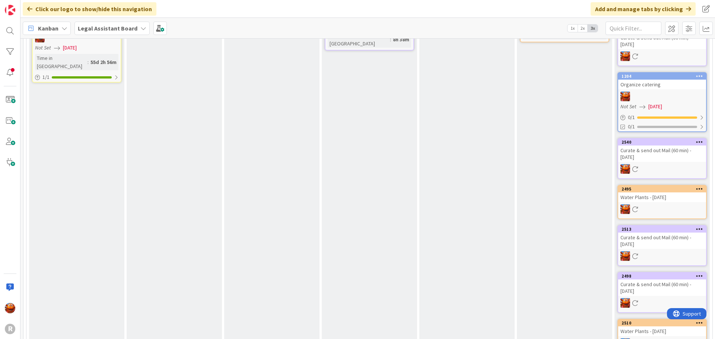
scroll to position [248, 0]
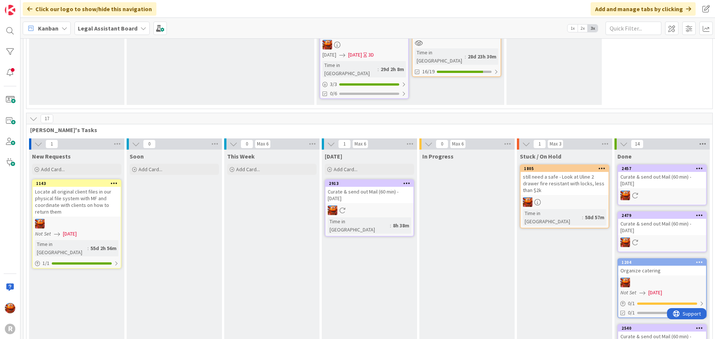
click at [703, 139] on icon at bounding box center [703, 144] width 10 height 11
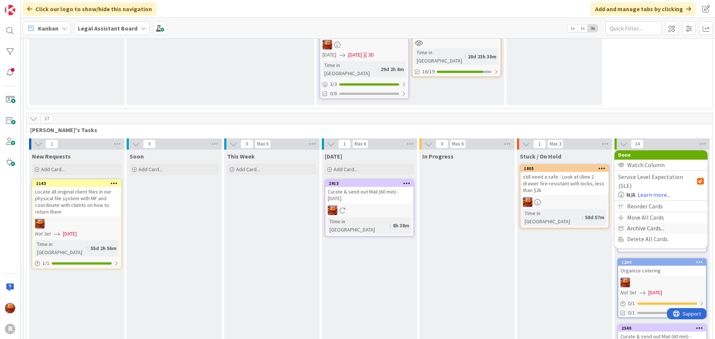
click at [647, 223] on span "Archive Cards..." at bounding box center [645, 228] width 37 height 11
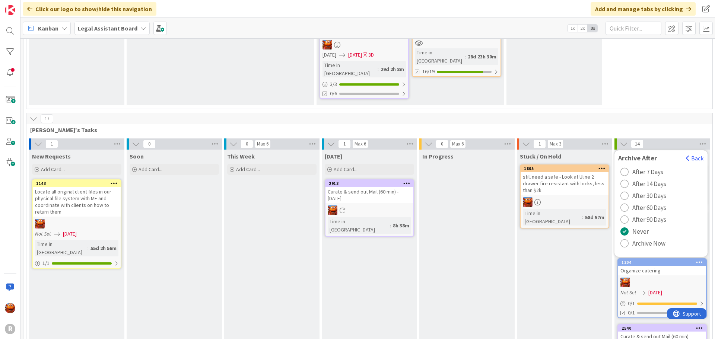
click at [654, 238] on span "Archive Now" at bounding box center [649, 243] width 33 height 11
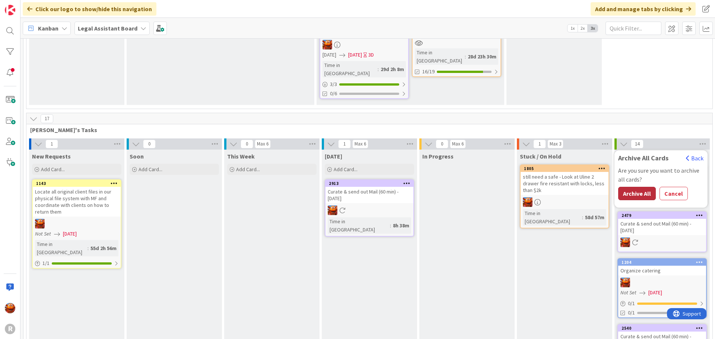
click at [643, 187] on button "Archive All" at bounding box center [637, 193] width 38 height 13
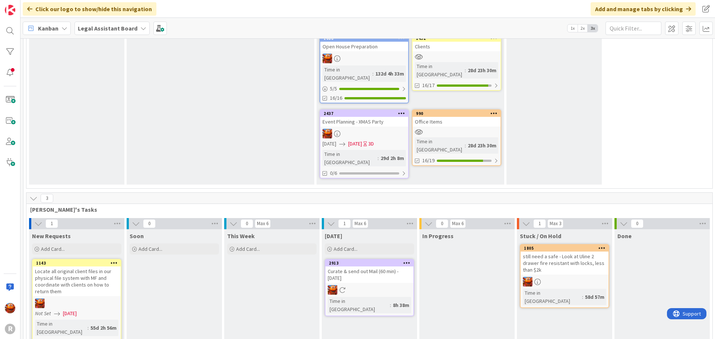
scroll to position [0, 0]
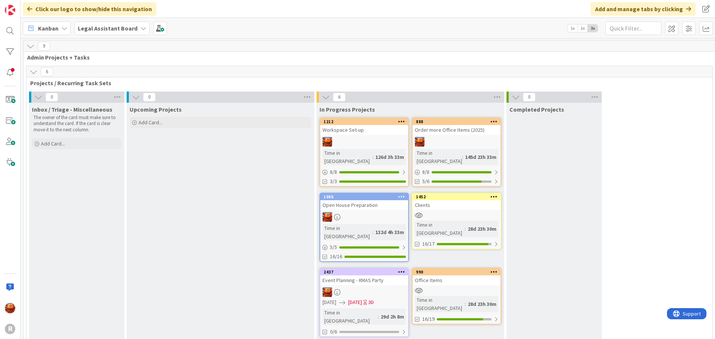
click at [364, 137] on link "1212 Workspace Set-up Time in Column : 126d 3h 33m 8 / 8 3/3" at bounding box center [364, 152] width 89 height 69
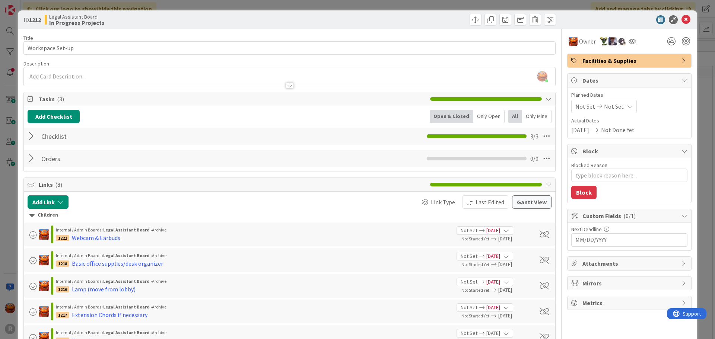
click at [4, 134] on div "ID 1212 Legal Assistant Board In Progress Projects Title 16 / 128 Workspace Set…" at bounding box center [357, 169] width 715 height 339
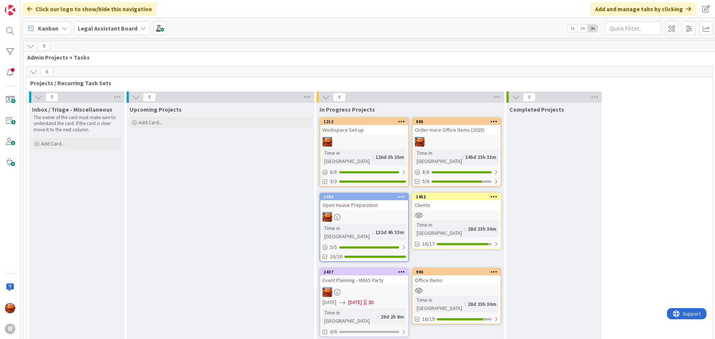
click at [368, 200] on div "Open House Preparation" at bounding box center [364, 205] width 88 height 10
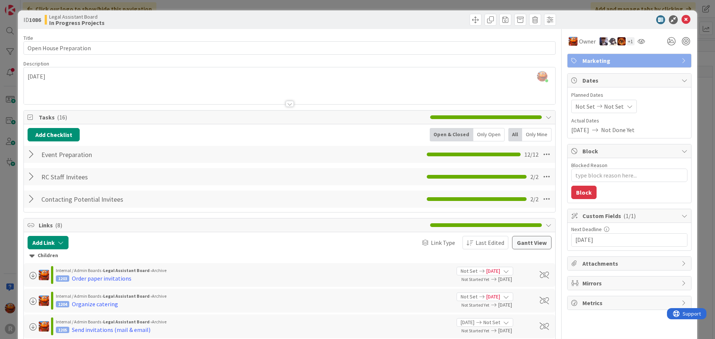
click at [10, 155] on div "ID 1086 Legal Assistant Board In Progress Projects Title 22 / 128 Open House Pr…" at bounding box center [357, 169] width 715 height 339
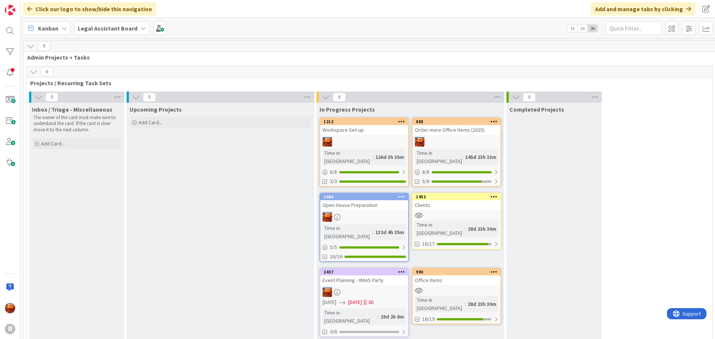
click at [361, 203] on link "1086 Open House Preparation Time in [GEOGRAPHIC_DATA] : 132d 4h 35m 5 / 5 16/16" at bounding box center [364, 227] width 89 height 69
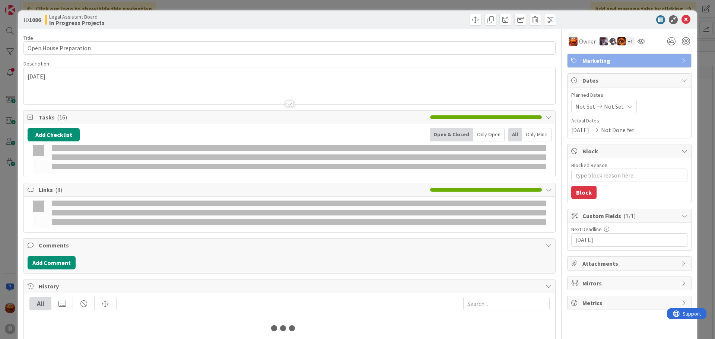
type textarea "x"
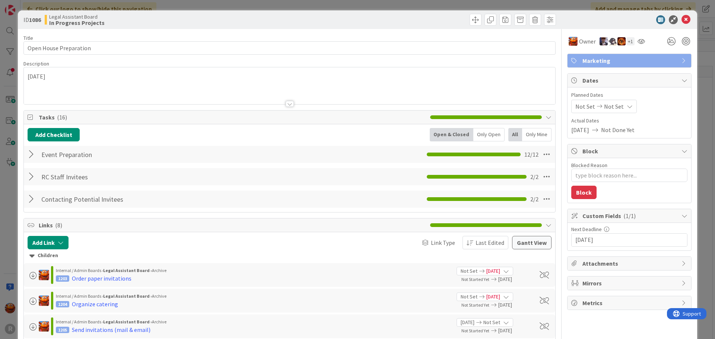
drag, startPoint x: 67, startPoint y: 78, endPoint x: -36, endPoint y: 76, distance: 103.2
click at [0, 76] on html "R Click our logo to show/hide this navigation Add and manage tabs by clicking K…" at bounding box center [357, 169] width 715 height 339
click at [99, 79] on div "[PERSON_NAME] just joined [DATE]" at bounding box center [290, 85] width 532 height 37
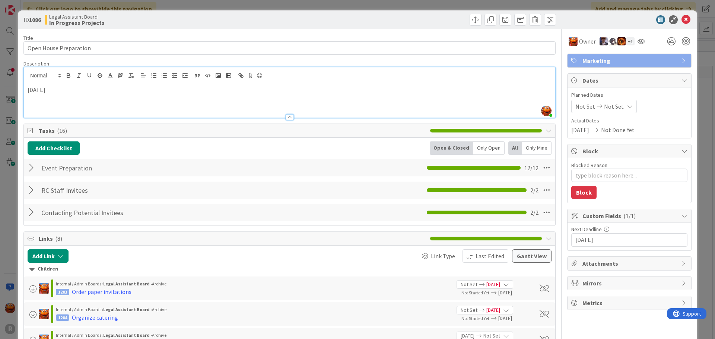
drag, startPoint x: 91, startPoint y: 81, endPoint x: 63, endPoint y: 84, distance: 28.8
click at [65, 83] on div at bounding box center [290, 75] width 532 height 17
drag, startPoint x: 61, startPoint y: 91, endPoint x: 4, endPoint y: 91, distance: 57.4
click at [4, 91] on div "ID 1086 Legal Assistant Board In Progress Projects Title 22 / 128 Open House Pr…" at bounding box center [357, 169] width 715 height 339
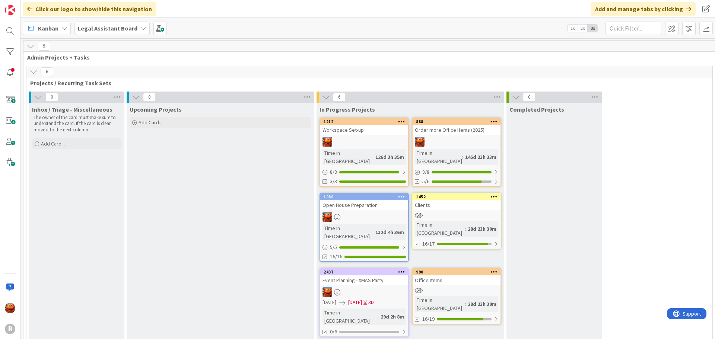
click at [382, 271] on link "2437 Event Planning - XMAS Party [DATE] [DATE] 3D Time in [GEOGRAPHIC_DATA] : 2…" at bounding box center [364, 302] width 89 height 69
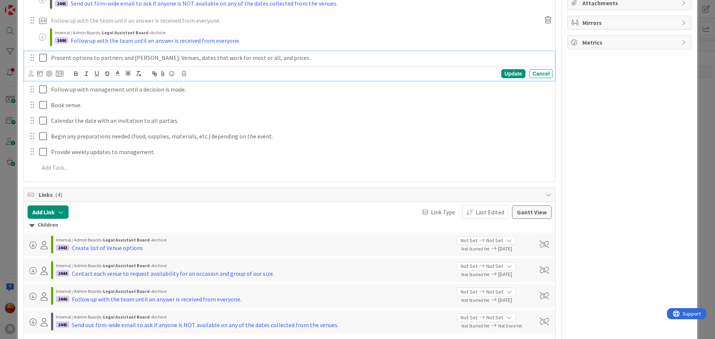
click at [42, 57] on icon at bounding box center [43, 57] width 8 height 9
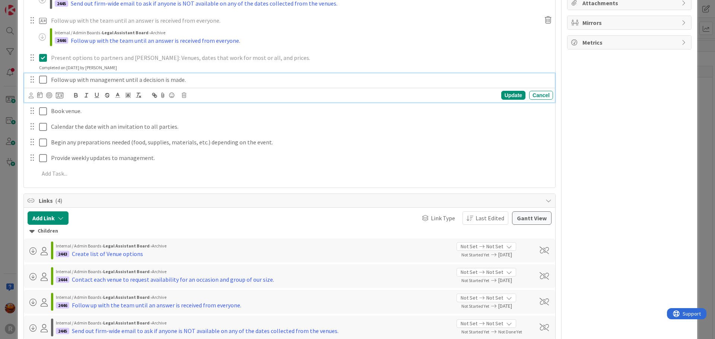
click at [42, 79] on icon at bounding box center [43, 79] width 8 height 9
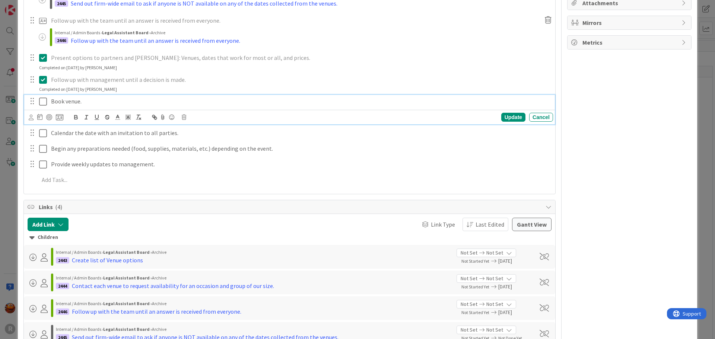
click at [42, 101] on icon at bounding box center [43, 101] width 8 height 9
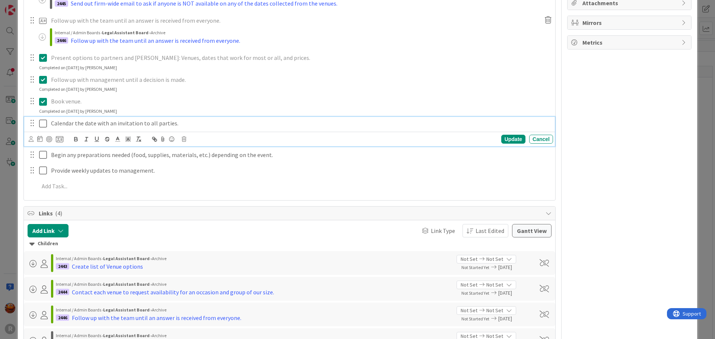
click at [43, 123] on icon at bounding box center [43, 123] width 8 height 9
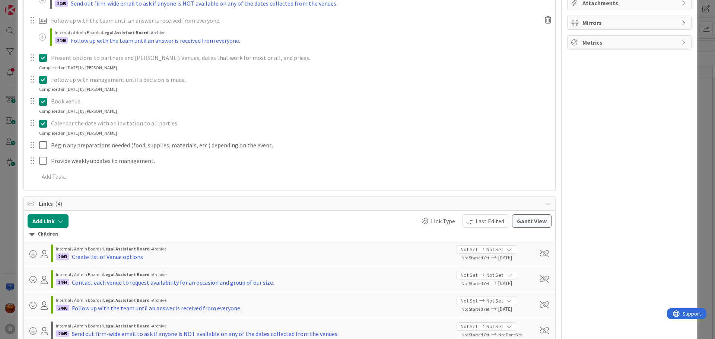
click at [9, 183] on div "ID 2437 Legal Assistant Board In Progress Projects Title 27 / 128 Event Plannin…" at bounding box center [357, 169] width 715 height 339
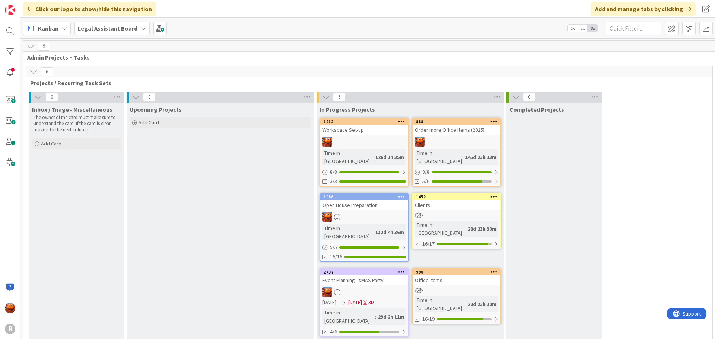
click at [466, 276] on div "Office Items" at bounding box center [457, 281] width 88 height 10
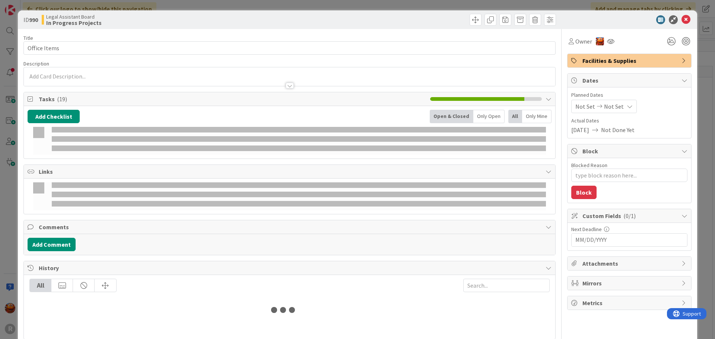
type textarea "x"
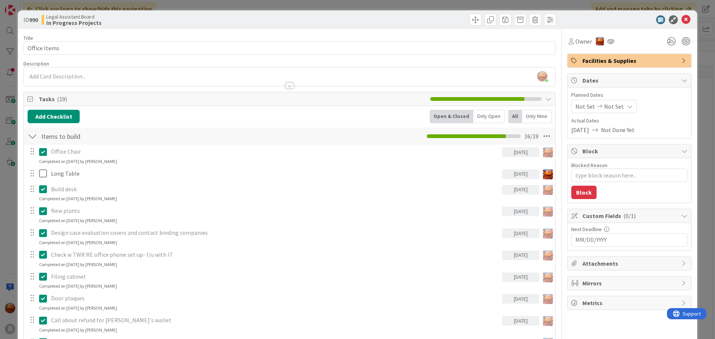
scroll to position [314, 0]
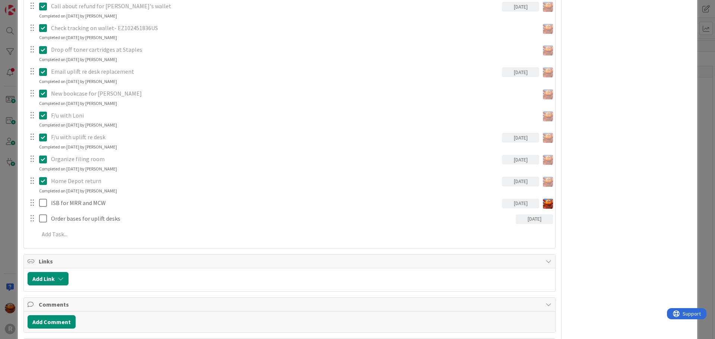
click at [8, 193] on div "ID 990 Legal Assistant Board In Progress Projects Title 12 / 128 Office Items D…" at bounding box center [357, 169] width 715 height 339
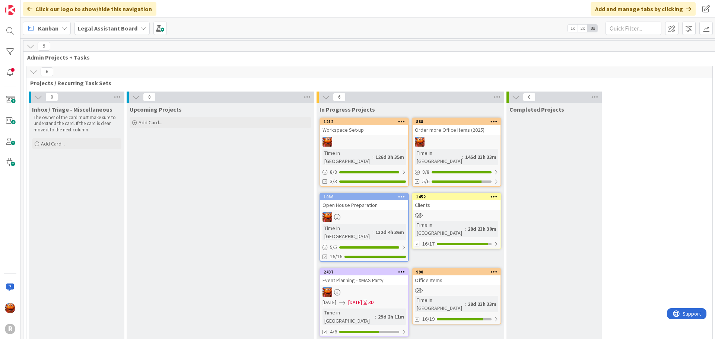
click at [460, 139] on div at bounding box center [457, 142] width 88 height 10
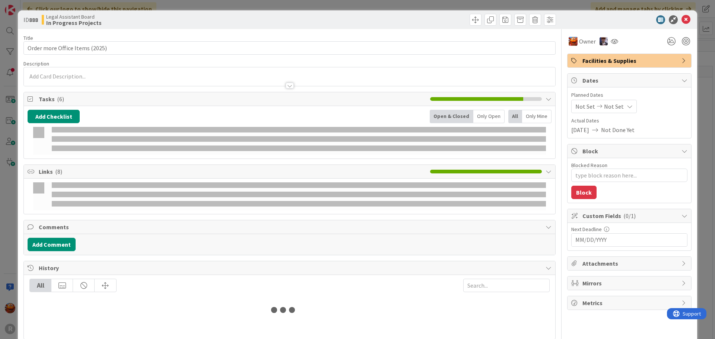
type textarea "x"
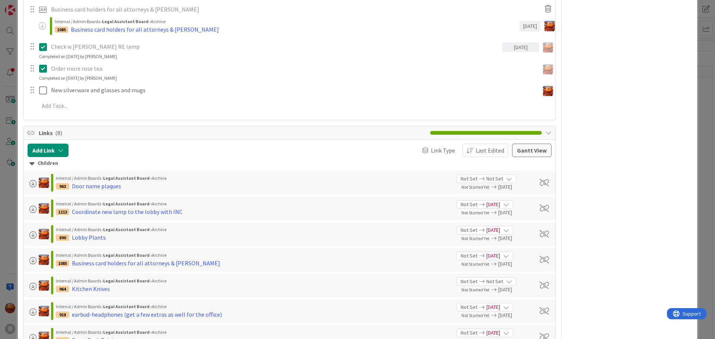
click at [12, 115] on div "ID 888 Legal Assistant Board In Progress Projects Title 30 / 128 Order more Off…" at bounding box center [357, 169] width 715 height 339
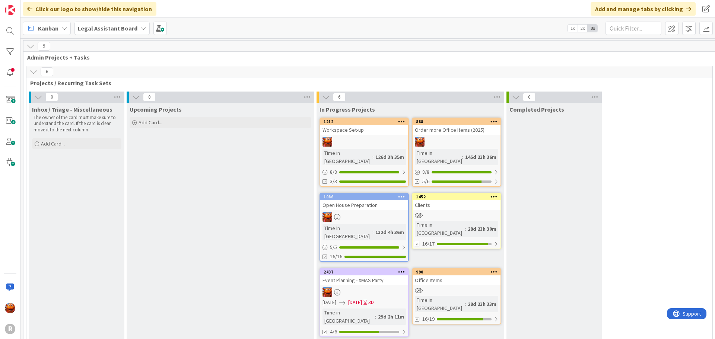
click at [110, 34] on div "Legal Assistant Board" at bounding box center [112, 28] width 75 height 13
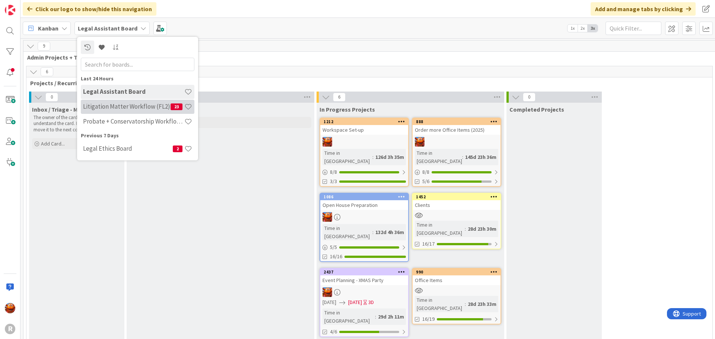
click at [125, 103] on h4 "Litigation Matter Workflow (FL2)" at bounding box center [127, 106] width 88 height 7
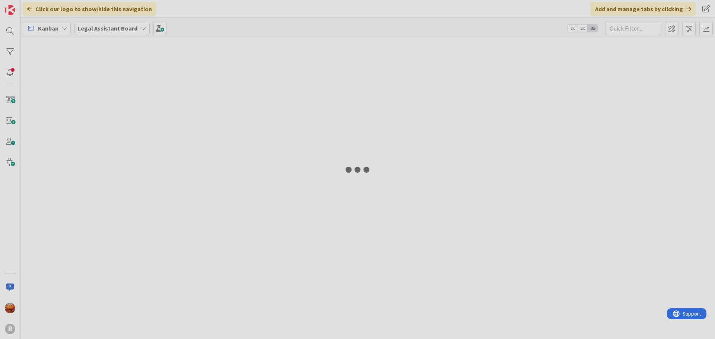
type input "[PERSON_NAME]"
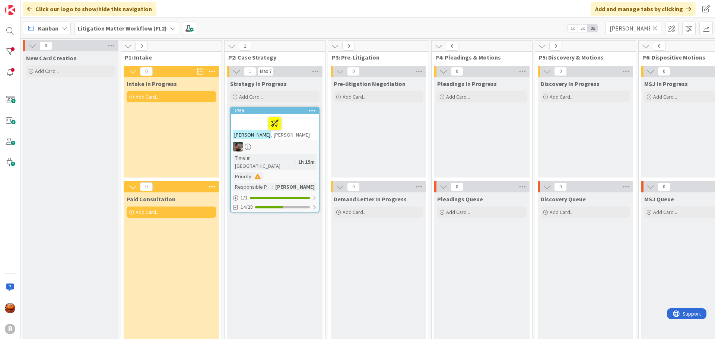
click at [653, 29] on icon at bounding box center [655, 28] width 5 height 7
